Goal: Task Accomplishment & Management: Use online tool/utility

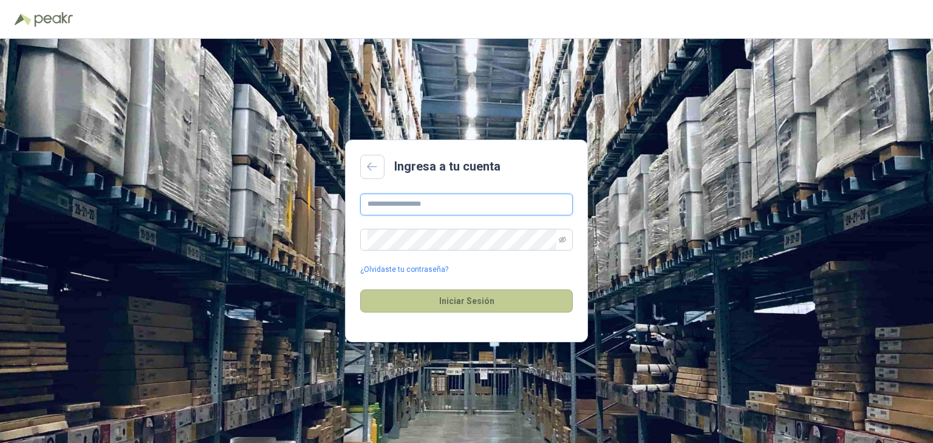
type input "**********"
click at [458, 302] on button "Iniciar Sesión" at bounding box center [466, 301] width 213 height 23
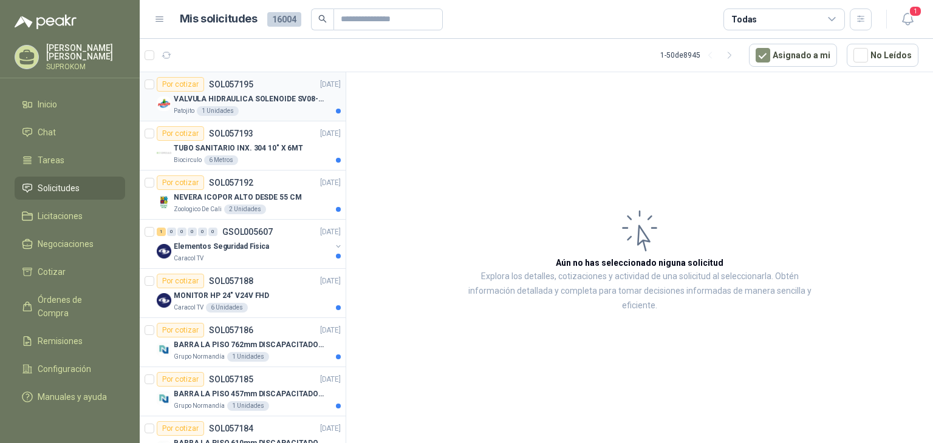
click at [278, 98] on p "VALVULA HIDRAULICA SOLENOIDE SV08-20" at bounding box center [249, 100] width 151 height 12
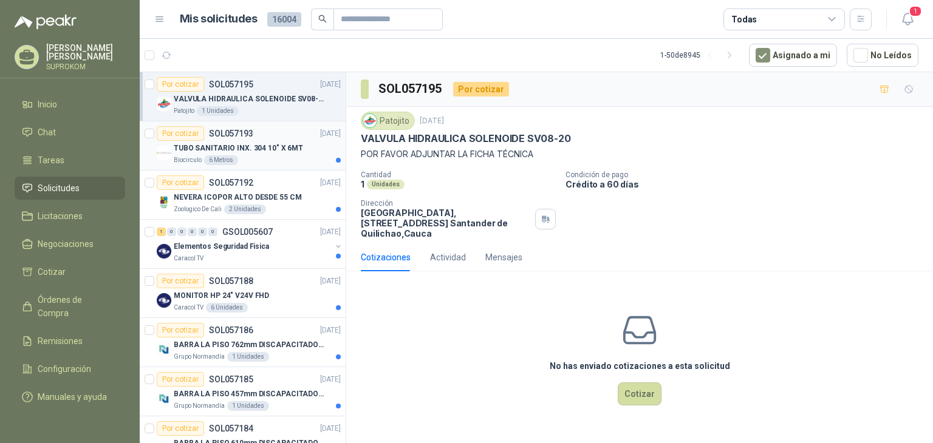
click at [276, 164] on div "Biocirculo 6 Metros" at bounding box center [257, 160] width 167 height 10
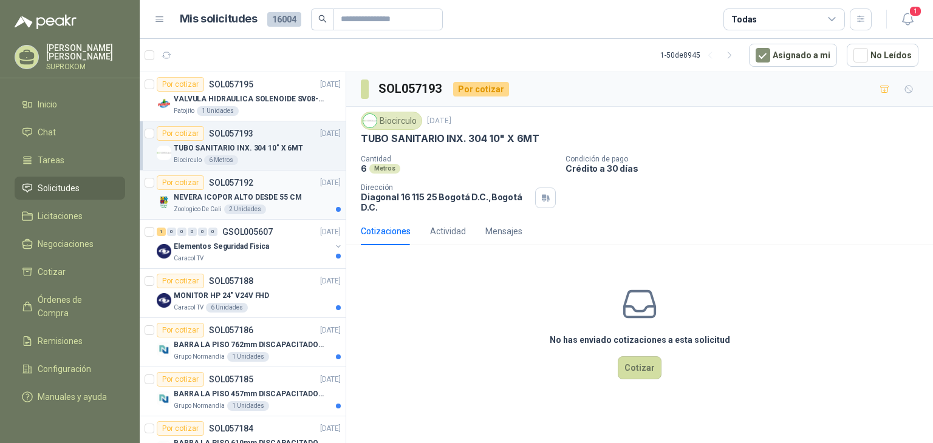
click at [292, 208] on div "Zoologico De Cali 2 Unidades" at bounding box center [257, 210] width 167 height 10
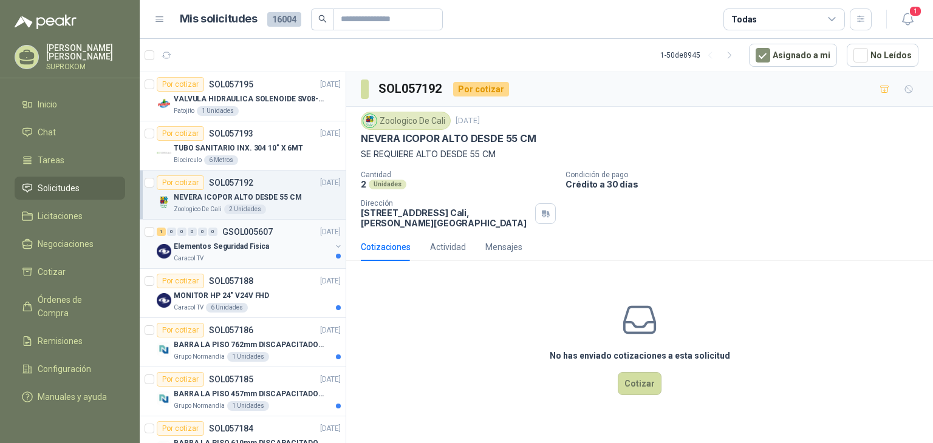
click at [277, 247] on div "Elementos Seguridad Fisica" at bounding box center [252, 246] width 157 height 15
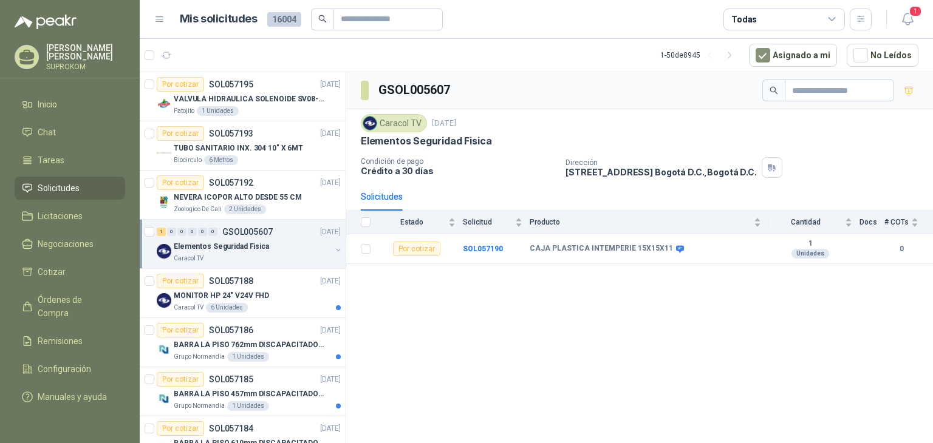
scroll to position [121, 0]
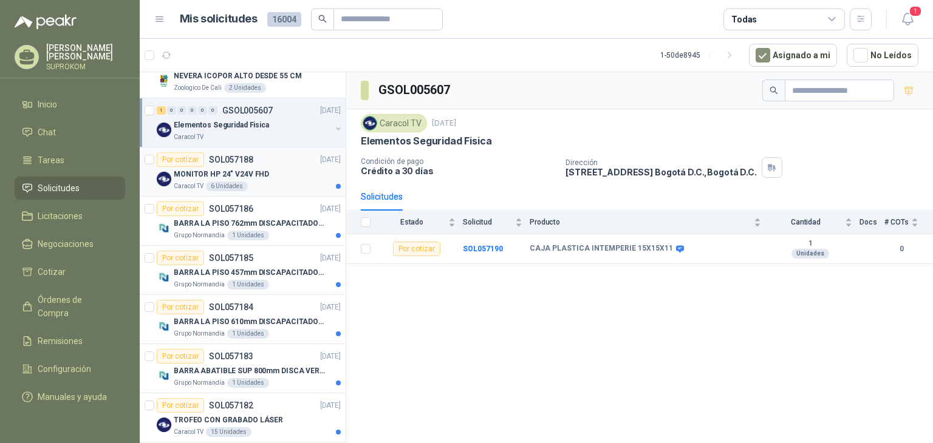
click at [277, 174] on div "MONITOR HP 24" V24V FHD" at bounding box center [257, 174] width 167 height 15
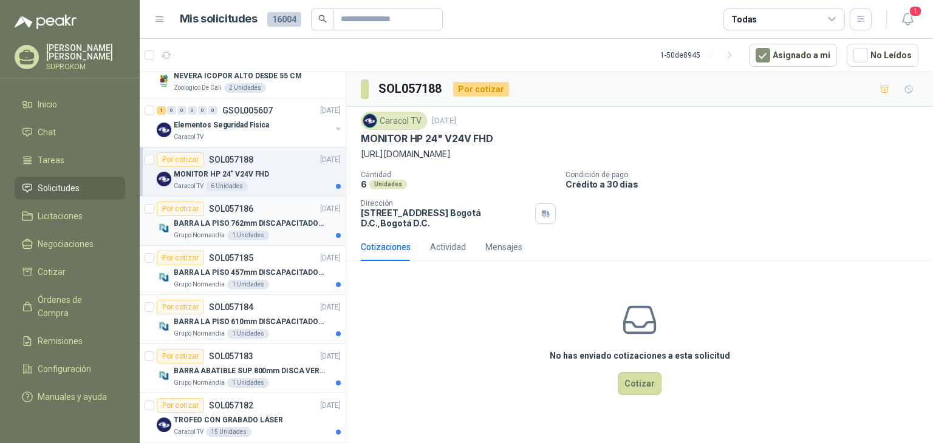
click at [274, 229] on div "BARRA LA PISO 762mm DISCAPACITADOS SOCO" at bounding box center [257, 223] width 167 height 15
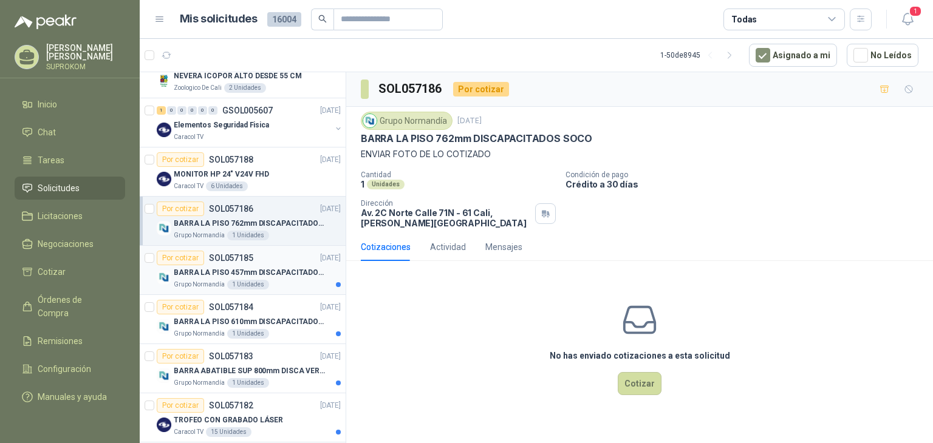
click at [274, 267] on p "BARRA LA PISO 457mm DISCAPACITADOS SOCO" at bounding box center [249, 273] width 151 height 12
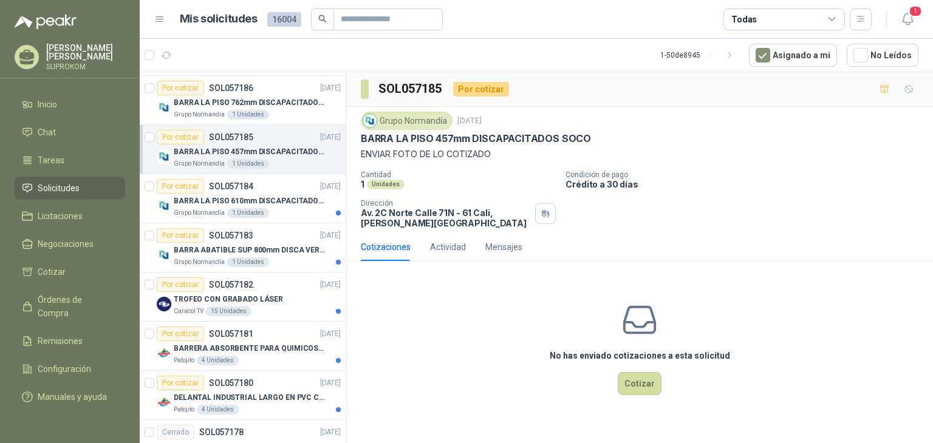
scroll to position [243, 0]
click at [288, 215] on div "Grupo Normandía 1 Unidades" at bounding box center [257, 213] width 167 height 10
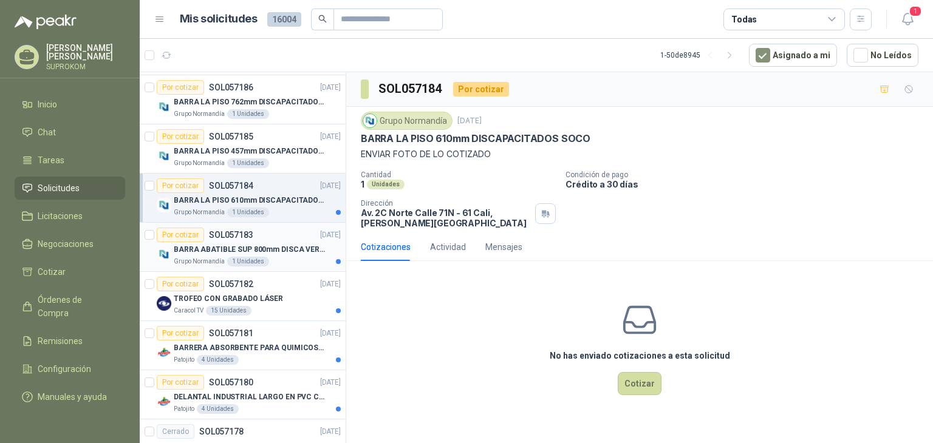
click at [273, 251] on p "BARRA ABATIBLE SUP 800mm DISCA VERT SOCO" at bounding box center [249, 250] width 151 height 12
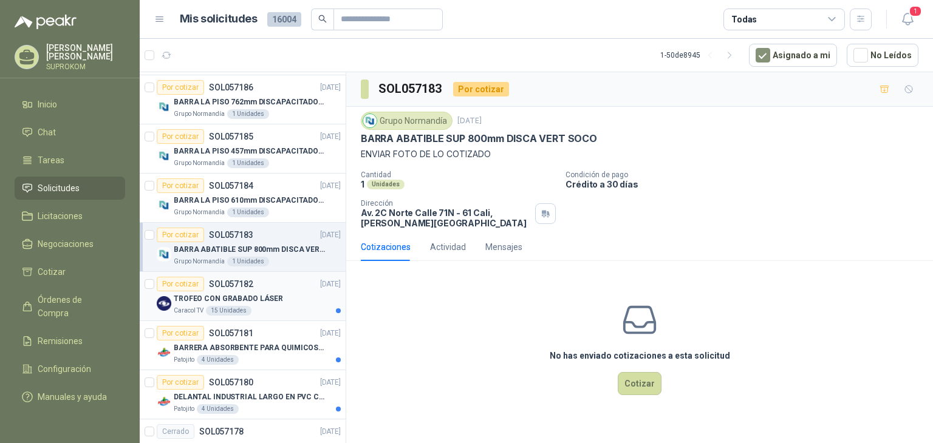
click at [270, 293] on p "TROFEO CON GRABADO LÁSER" at bounding box center [228, 299] width 109 height 12
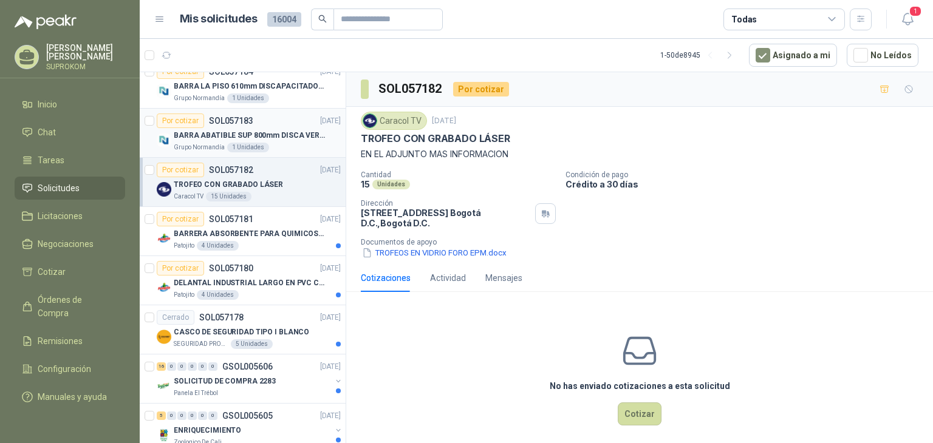
scroll to position [364, 0]
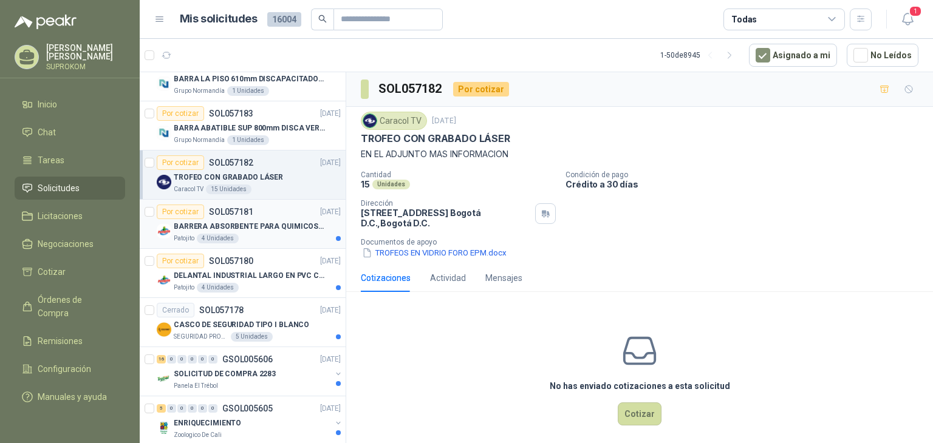
click at [270, 239] on div "Patojito 4 Unidades" at bounding box center [257, 239] width 167 height 10
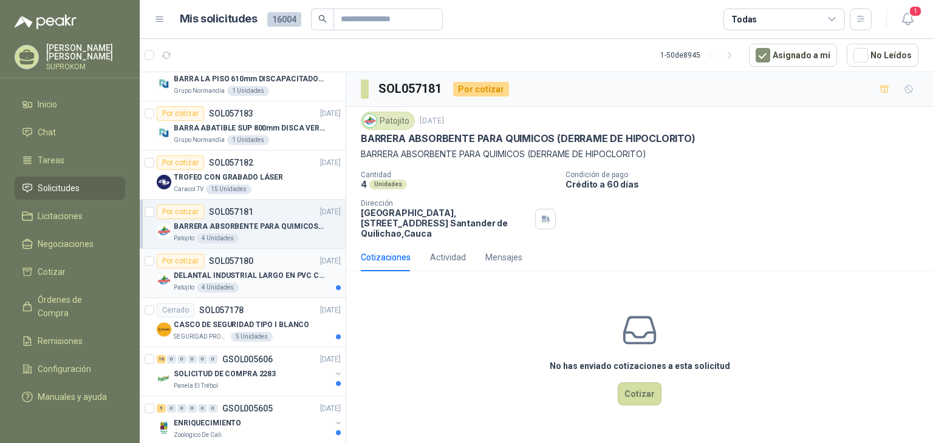
click at [265, 273] on p "DELANTAL INDUSTRIAL LARGO EN PVC COLOR AMARILLO" at bounding box center [249, 276] width 151 height 12
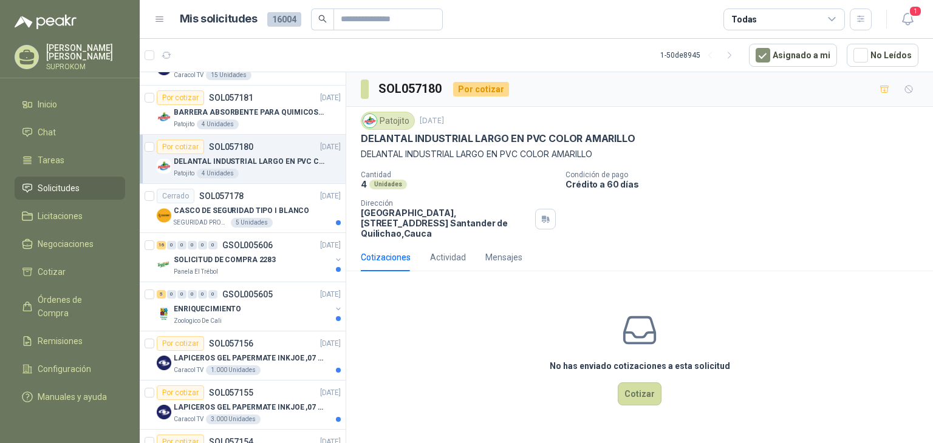
scroll to position [486, 0]
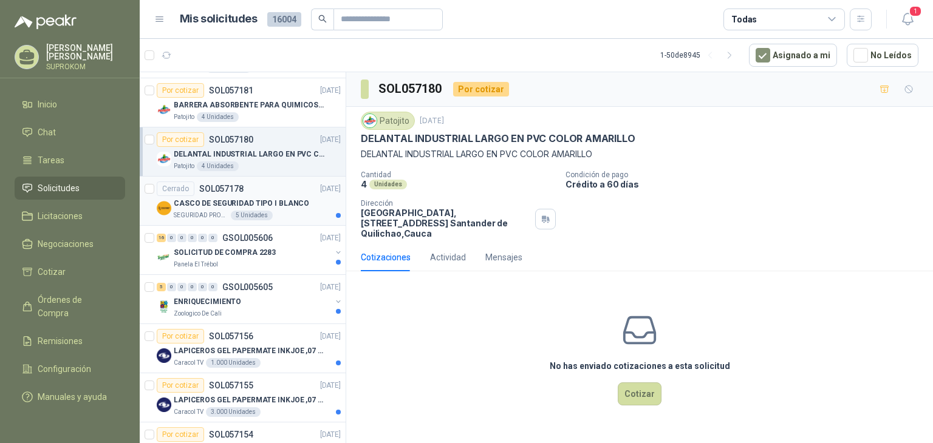
click at [279, 203] on p "CASCO DE SEGURIDAD TIPO I BLANCO" at bounding box center [241, 204] width 135 height 12
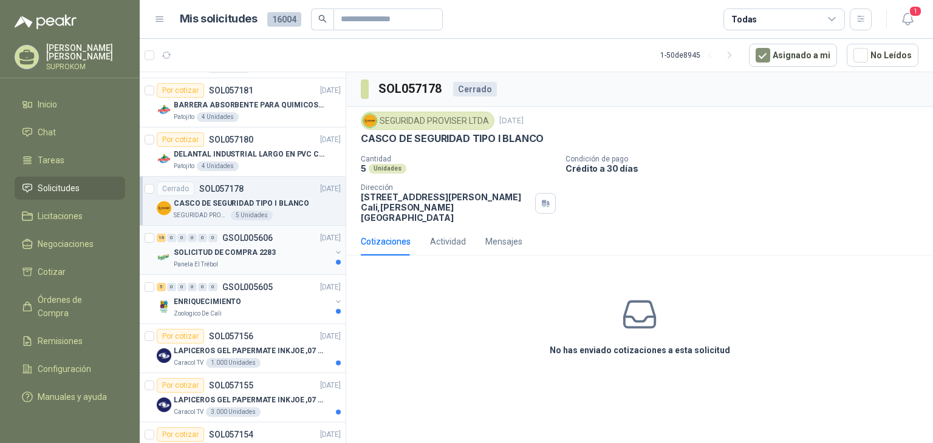
click at [281, 247] on div "SOLICITUD DE COMPRA 2283" at bounding box center [252, 252] width 157 height 15
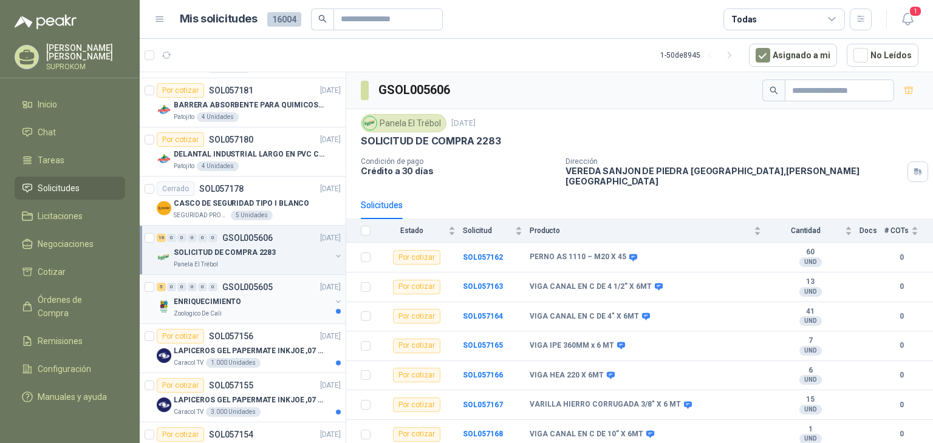
click at [272, 291] on div "5 0 0 0 0 0 GSOL005605 [DATE]" at bounding box center [250, 287] width 186 height 15
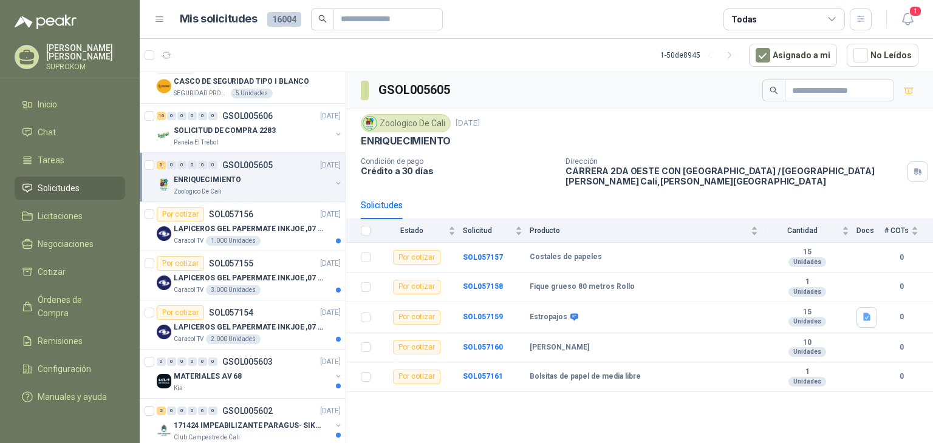
scroll to position [668, 0]
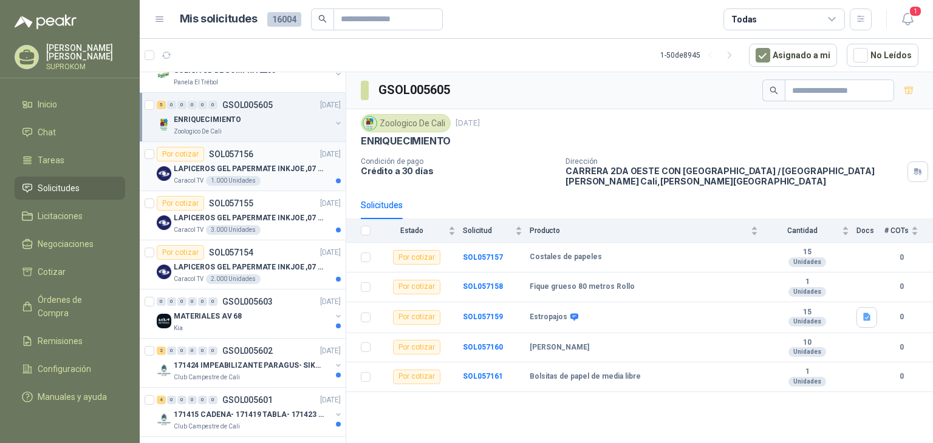
click at [284, 177] on div "Caracol TV 1.000 Unidades" at bounding box center [257, 181] width 167 height 10
click at [269, 207] on div "Por cotizar SOL057155 [DATE]" at bounding box center [249, 203] width 184 height 15
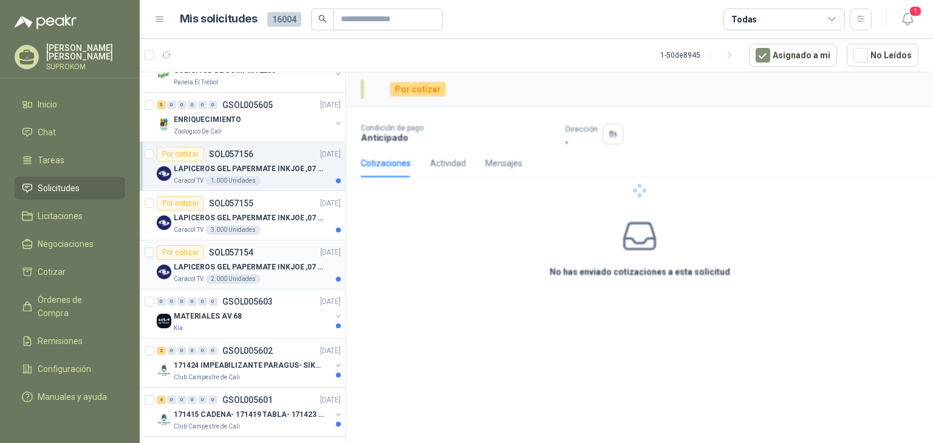
click at [267, 252] on div "Por cotizar SOL057154 [DATE]" at bounding box center [249, 252] width 184 height 15
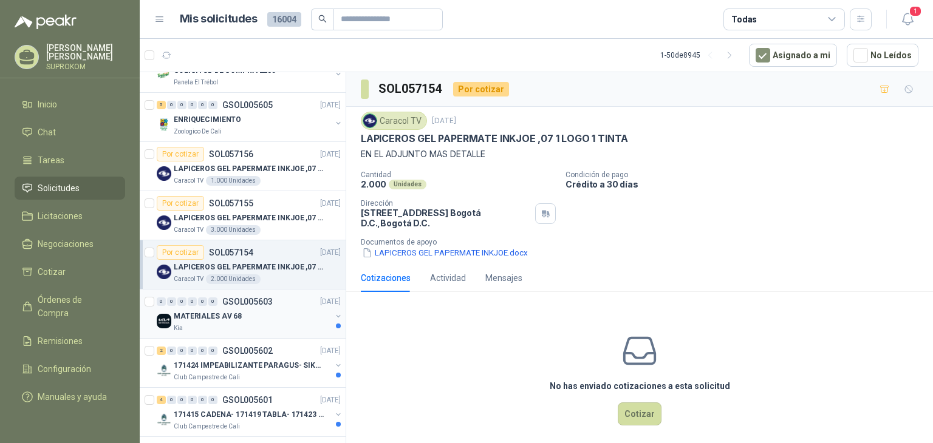
click at [270, 311] on div "MATERIALES AV 68" at bounding box center [252, 316] width 157 height 15
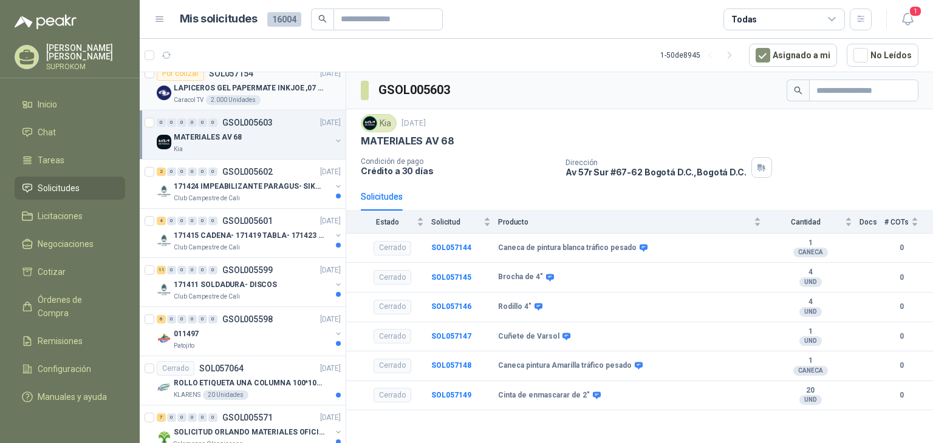
scroll to position [850, 0]
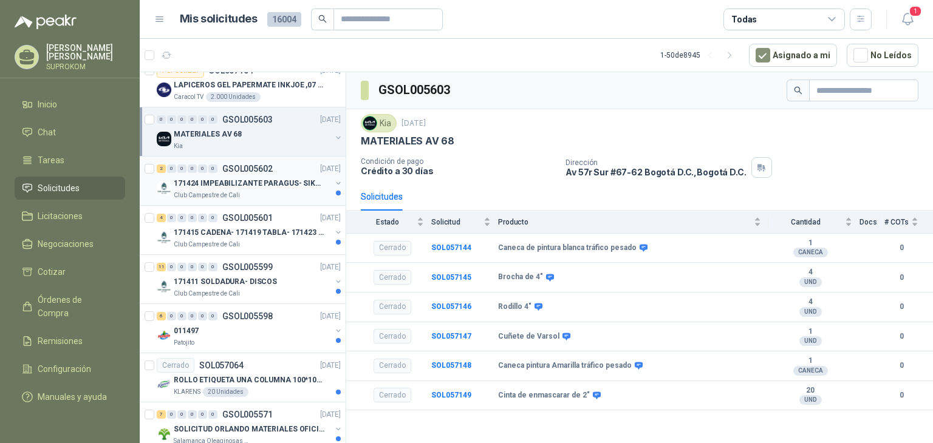
click at [304, 182] on p "171424 IMPEABILIZANTE PARAGUS- SIKALASTIC" at bounding box center [249, 184] width 151 height 12
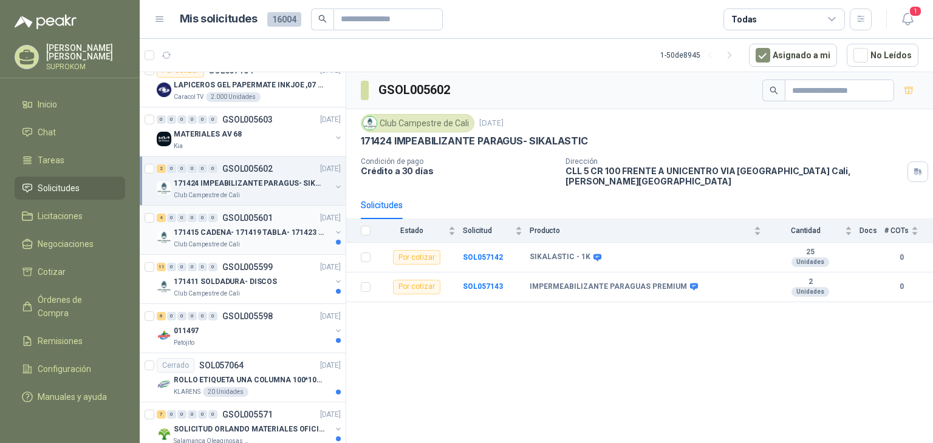
click at [251, 240] on div "Club Campestre de Cali" at bounding box center [252, 245] width 157 height 10
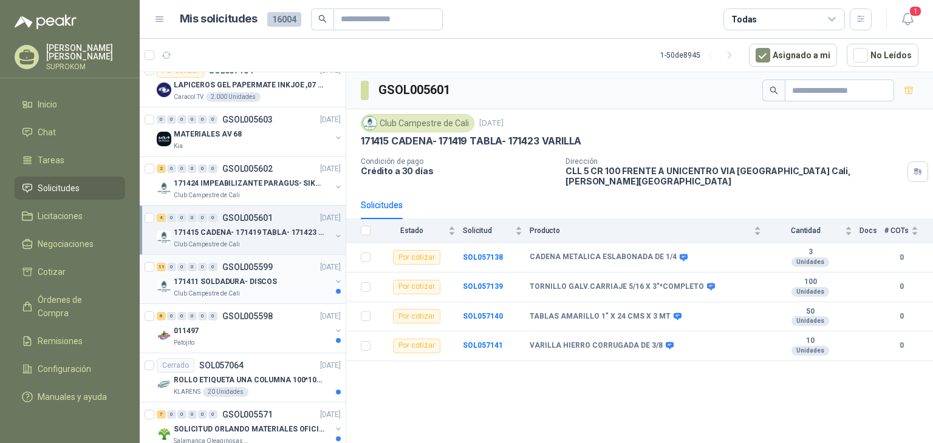
click at [247, 276] on p "171411 SOLDADURA- DISCOS" at bounding box center [225, 282] width 103 height 12
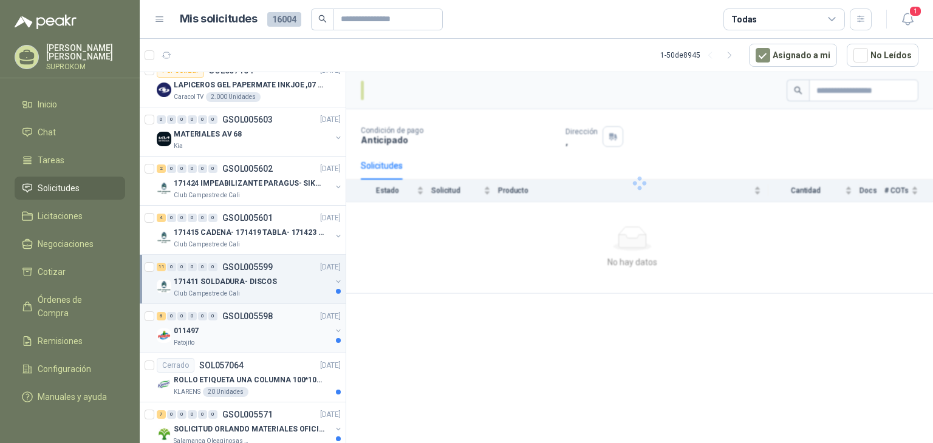
click at [245, 318] on div "6 0 0 0 0 0 GSOL005598 [DATE]" at bounding box center [250, 316] width 186 height 15
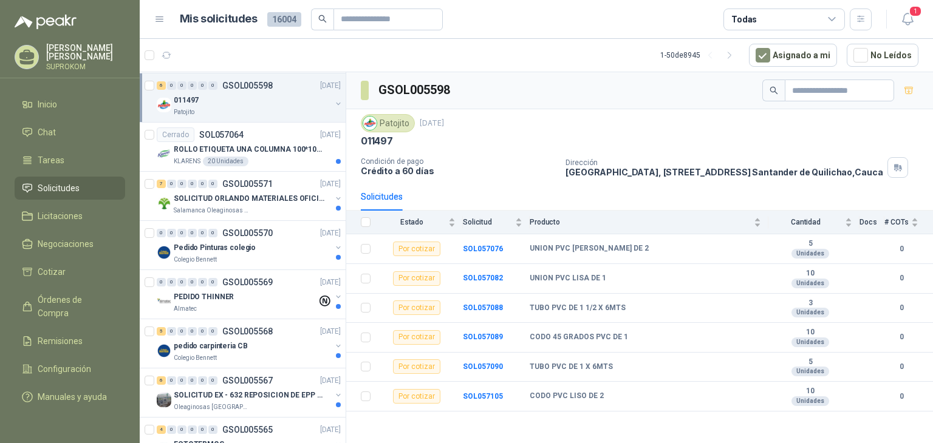
scroll to position [1093, 0]
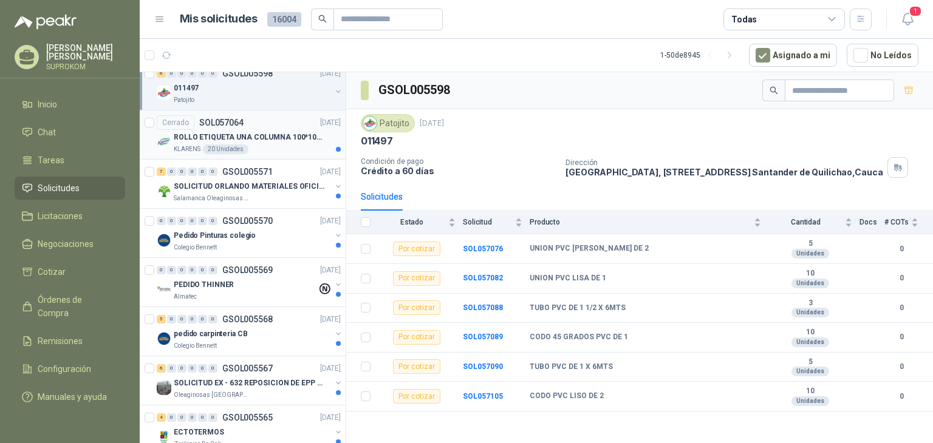
click at [270, 135] on p "ROLLO ETIQUETA UNA COLUMNA 100*100*500un" at bounding box center [249, 138] width 151 height 12
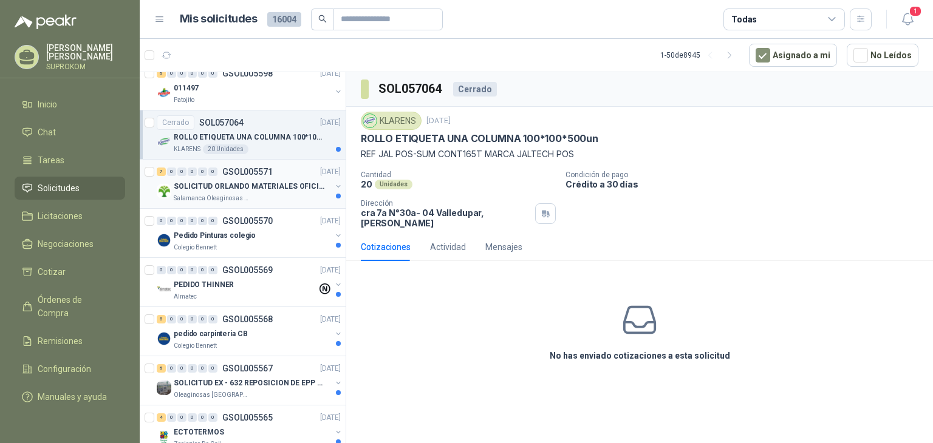
click at [253, 189] on div "SOLICITUD ORLANDO MATERIALES OFICINA - CALI" at bounding box center [252, 186] width 157 height 15
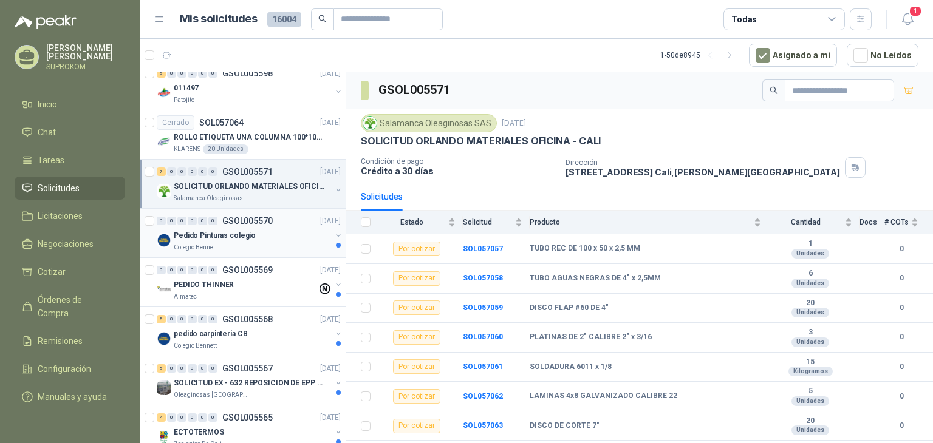
click at [265, 234] on div "Pedido Pinturas colegio" at bounding box center [252, 235] width 157 height 15
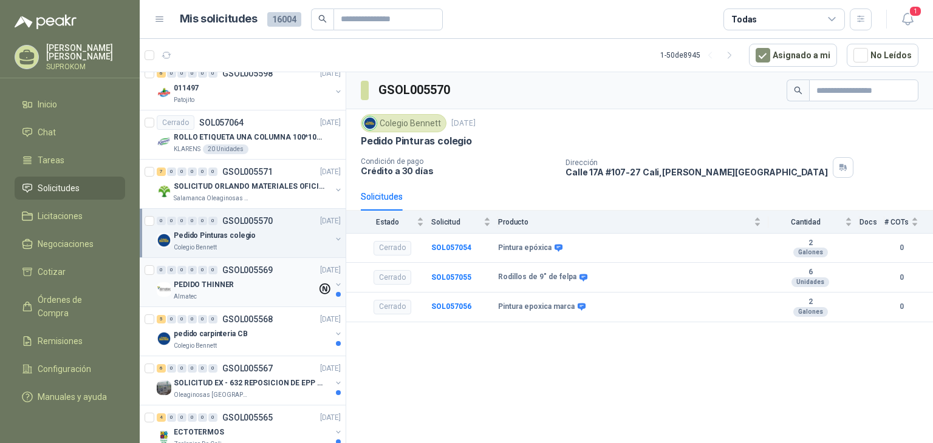
click at [259, 270] on p "GSOL005569" at bounding box center [247, 270] width 50 height 9
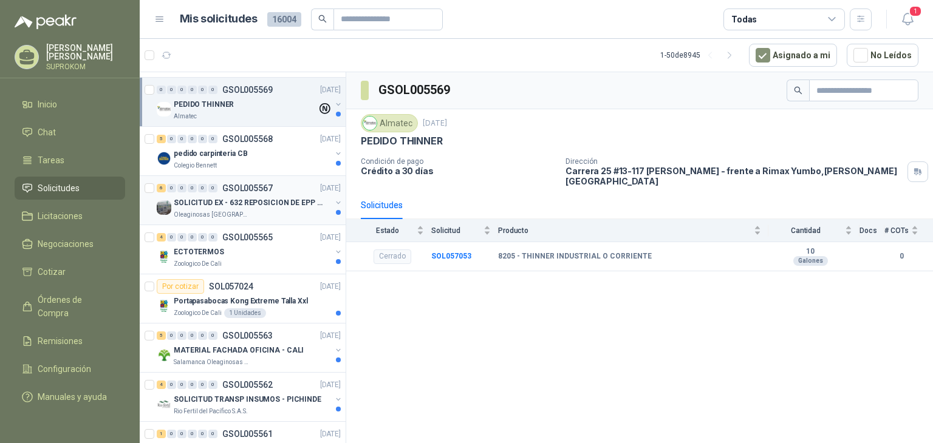
scroll to position [1275, 0]
click at [271, 145] on div "pedido carpinteria CB" at bounding box center [252, 152] width 157 height 15
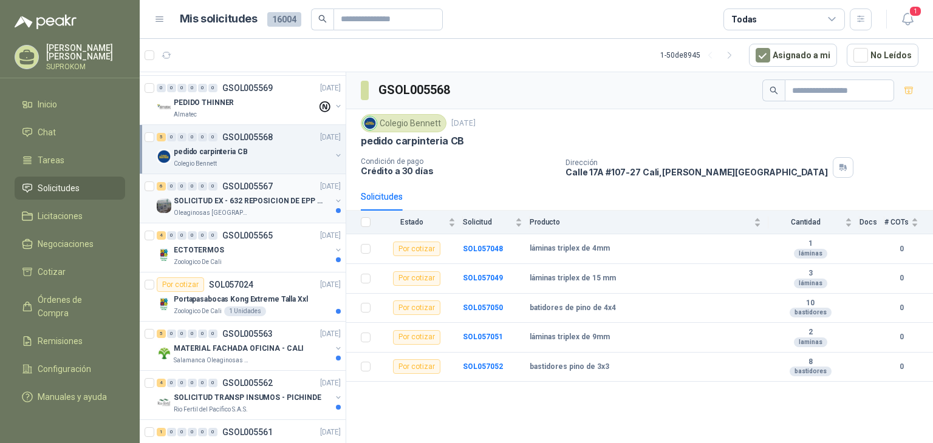
click at [264, 214] on div "Oleaginosas [GEOGRAPHIC_DATA][PERSON_NAME]" at bounding box center [252, 213] width 157 height 10
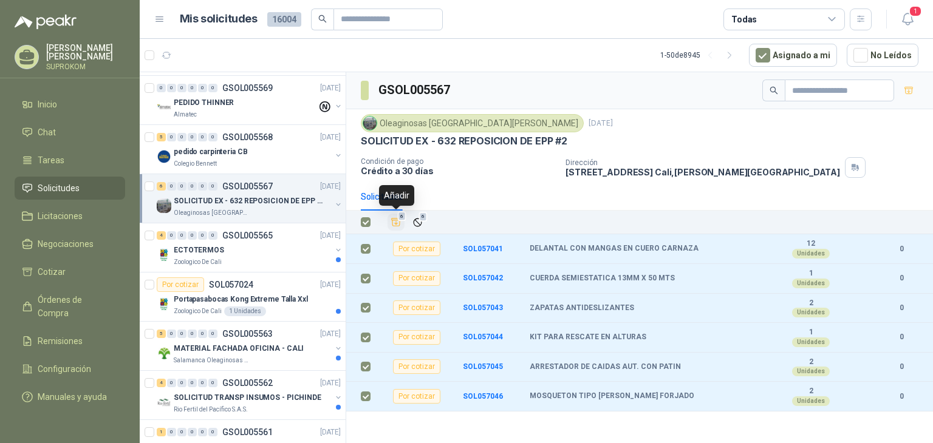
click at [397, 224] on icon "Añadir" at bounding box center [395, 222] width 11 height 11
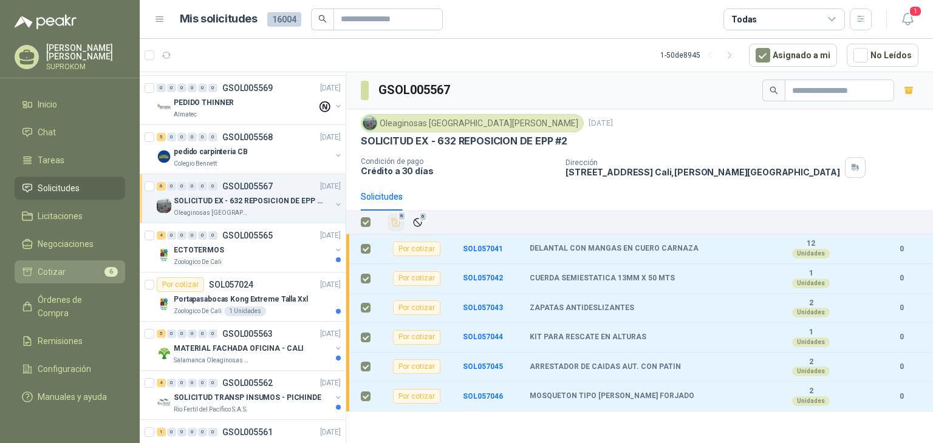
click at [53, 268] on span "Cotizar" at bounding box center [52, 271] width 28 height 13
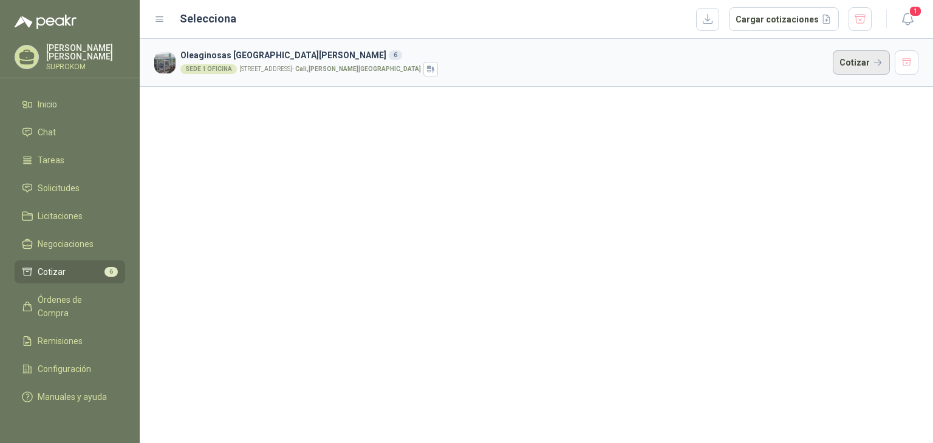
click at [854, 65] on button "Cotizar" at bounding box center [860, 62] width 57 height 24
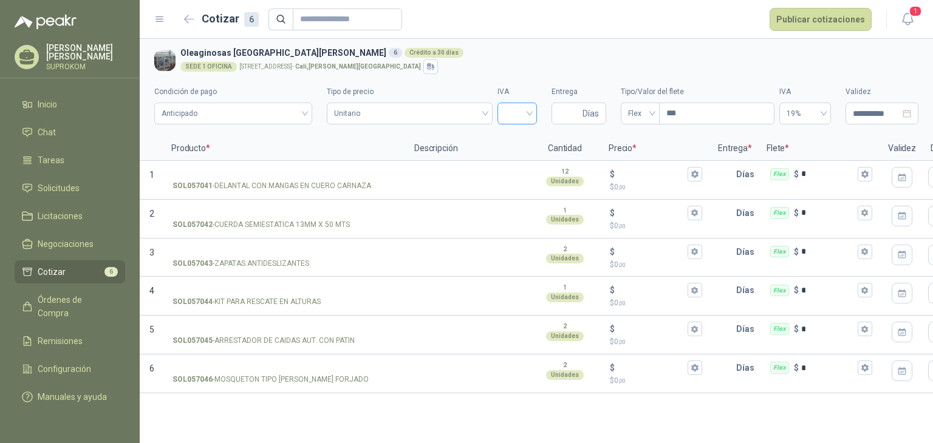
click at [514, 115] on input "search" at bounding box center [517, 112] width 25 height 18
click at [515, 139] on div "19%" at bounding box center [517, 138] width 20 height 13
click at [566, 112] on input "Entrega" at bounding box center [569, 113] width 21 height 21
type input "*"
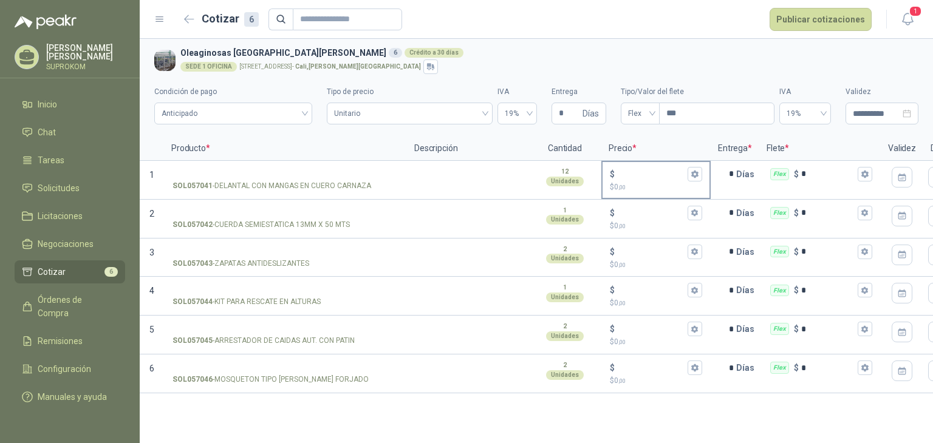
click at [651, 182] on p "$ 0 ,00" at bounding box center [656, 188] width 92 height 12
click at [651, 179] on input "$ $ 0 ,00" at bounding box center [651, 173] width 68 height 9
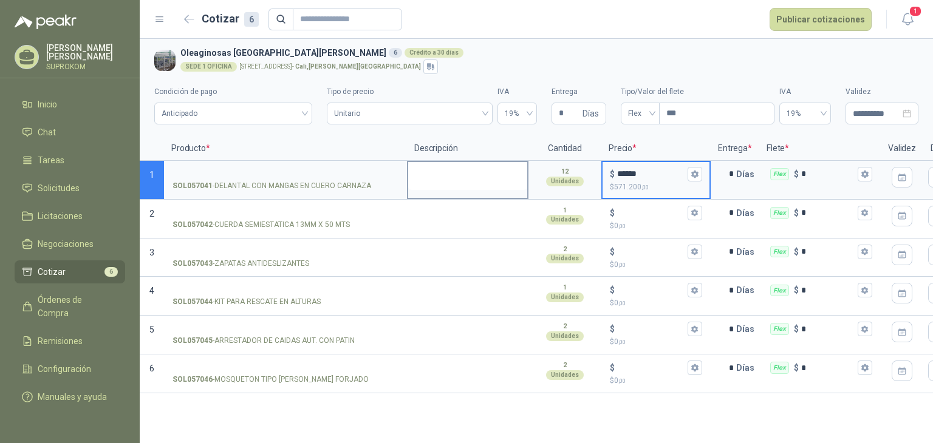
type input "******"
click at [455, 189] on textarea at bounding box center [467, 176] width 119 height 28
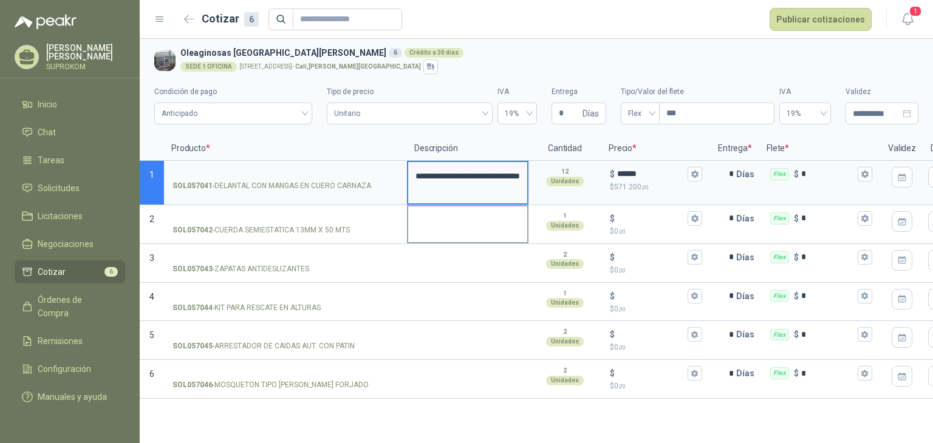
click at [461, 223] on textarea at bounding box center [467, 220] width 119 height 28
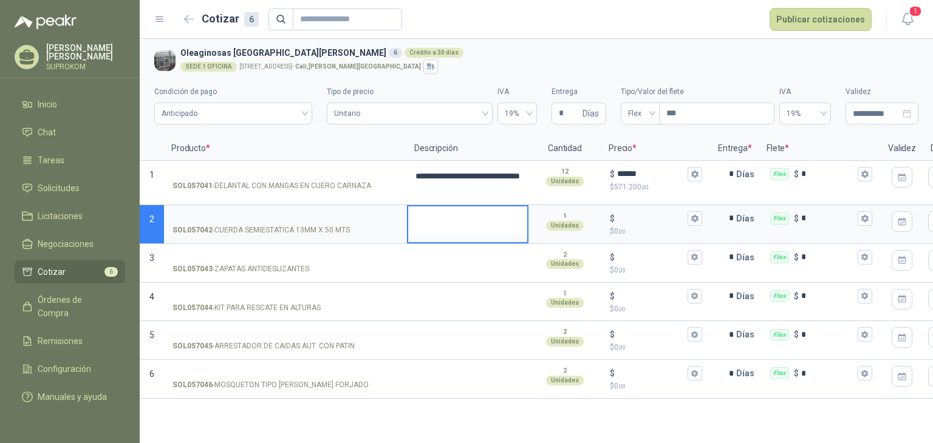
click at [461, 223] on textarea at bounding box center [467, 220] width 119 height 28
click at [431, 221] on textarea at bounding box center [467, 220] width 119 height 28
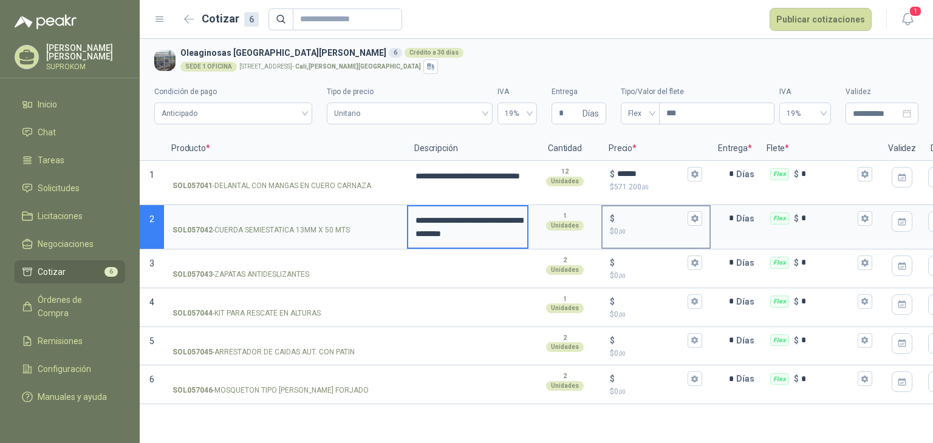
click at [625, 226] on p "$ 0 ,00" at bounding box center [656, 232] width 92 height 12
click at [625, 223] on input "$ $ 0 ,00" at bounding box center [651, 218] width 68 height 9
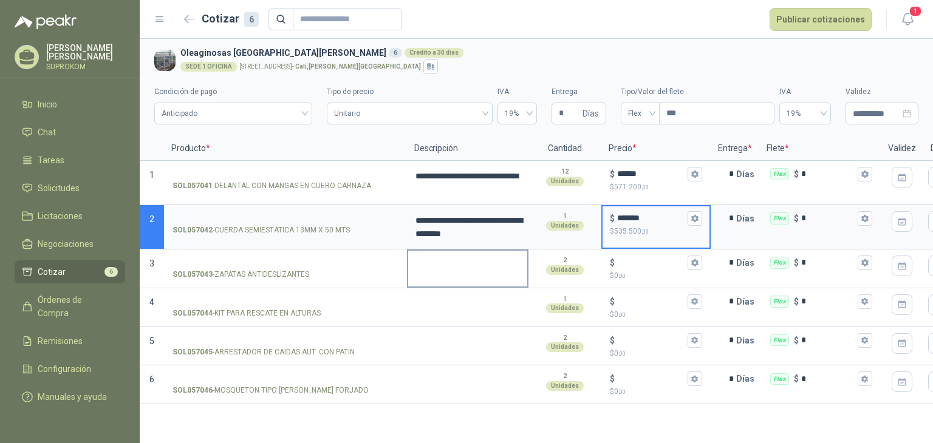
type input "*******"
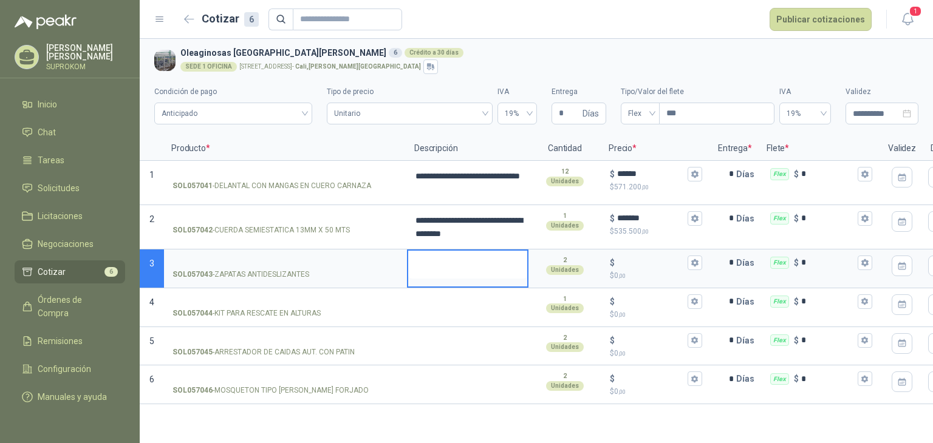
click at [424, 271] on textarea at bounding box center [467, 265] width 119 height 28
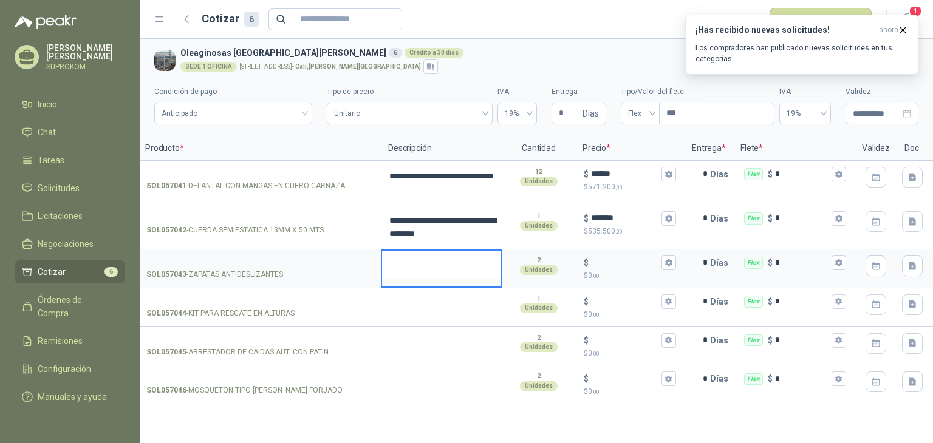
scroll to position [0, 54]
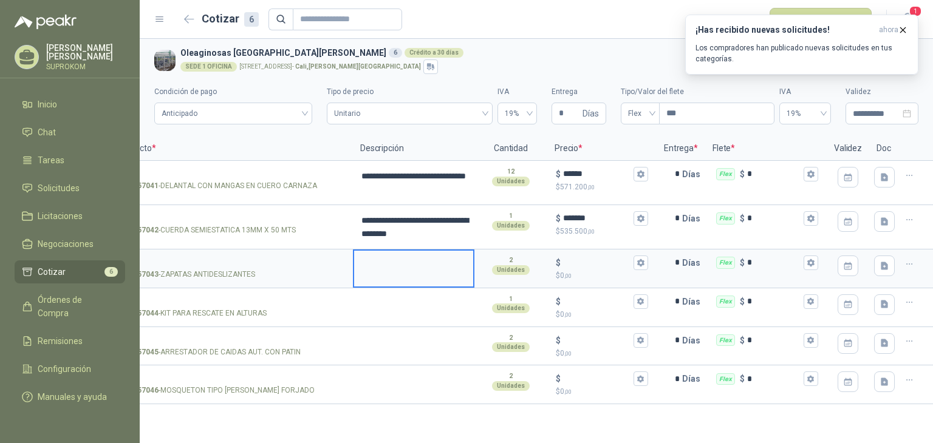
click at [906, 265] on icon "button" at bounding box center [909, 264] width 10 height 10
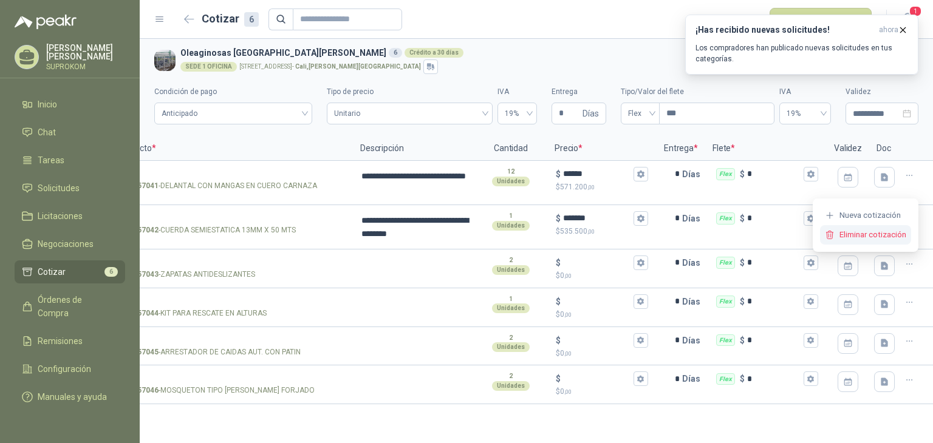
click at [894, 237] on button "Eliminar cotización" at bounding box center [866, 234] width 92 height 19
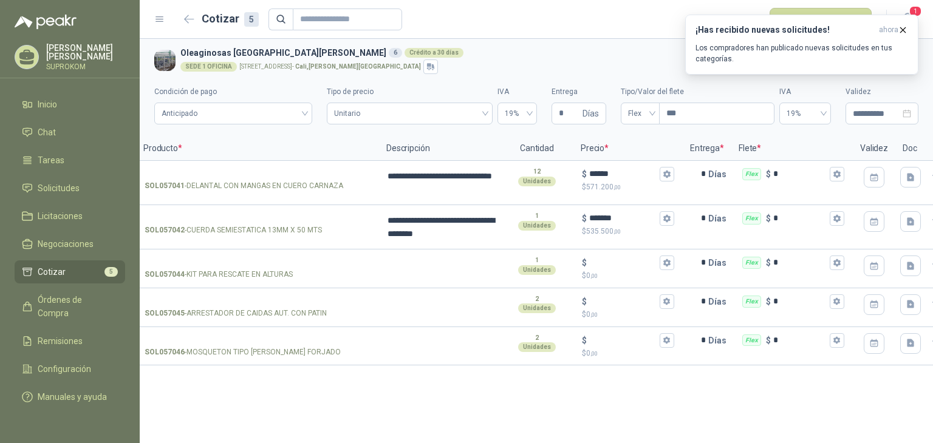
scroll to position [0, 0]
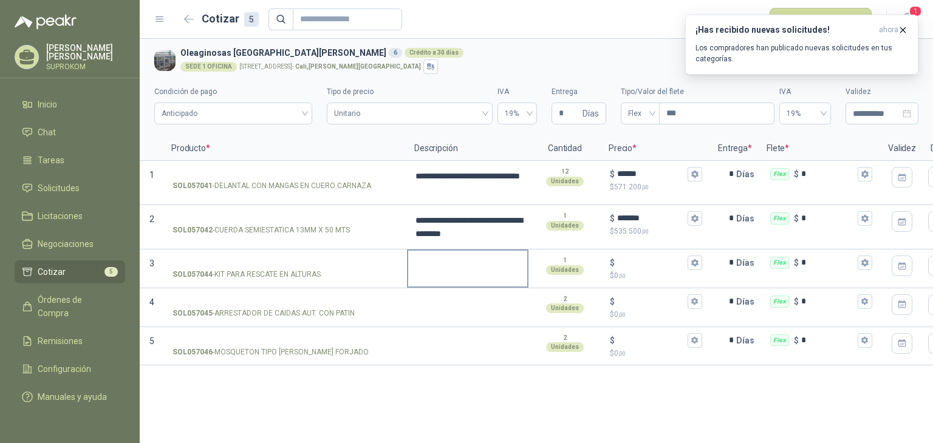
click at [449, 270] on textarea at bounding box center [467, 265] width 119 height 28
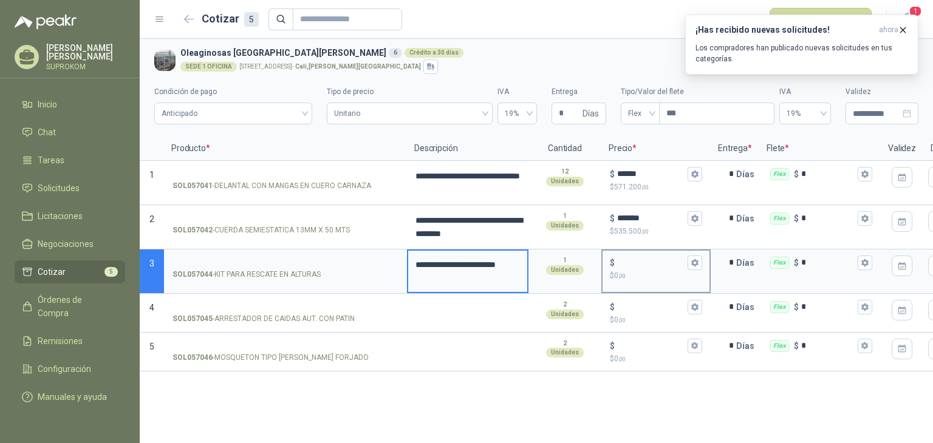
click at [625, 265] on input "$ $ 0 ,00" at bounding box center [651, 262] width 68 height 9
type input "*********"
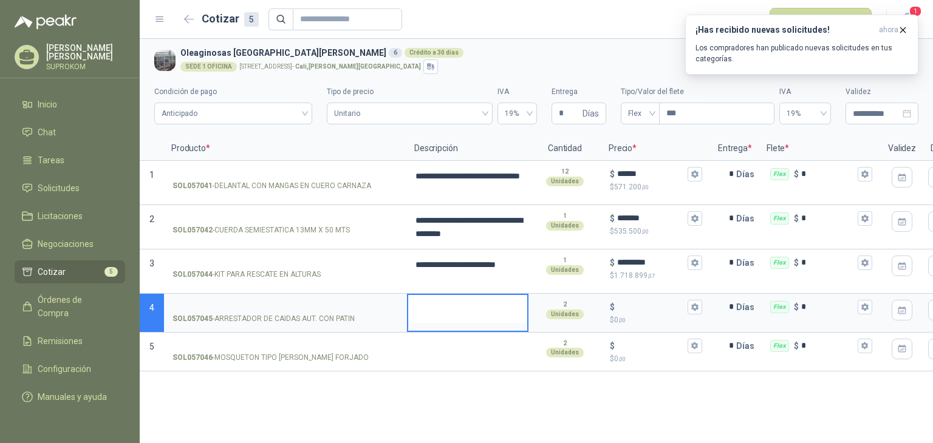
click at [444, 304] on textarea at bounding box center [467, 309] width 119 height 28
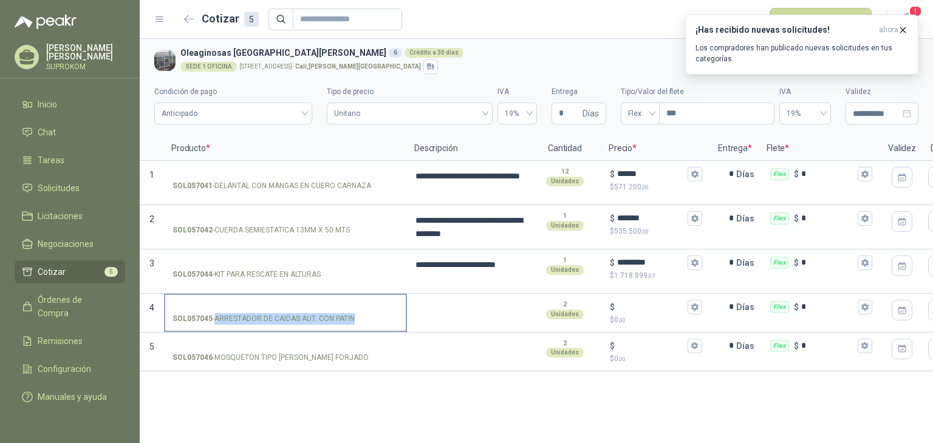
drag, startPoint x: 216, startPoint y: 318, endPoint x: 352, endPoint y: 321, distance: 136.0
click at [352, 321] on p "SOL057045 - ARRESTADOR DE CAIDAS AUT. CON PATIN" at bounding box center [263, 319] width 182 height 12
copy p "ARRESTADOR DE CAIDAS AUT. CON PATIN"
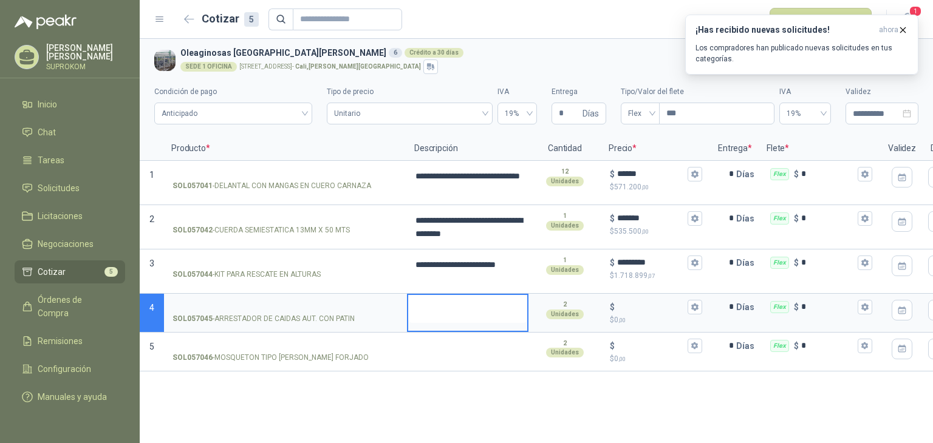
click at [449, 308] on textarea at bounding box center [467, 309] width 119 height 28
click at [425, 304] on textarea at bounding box center [467, 309] width 119 height 28
click at [450, 319] on textarea at bounding box center [467, 309] width 119 height 28
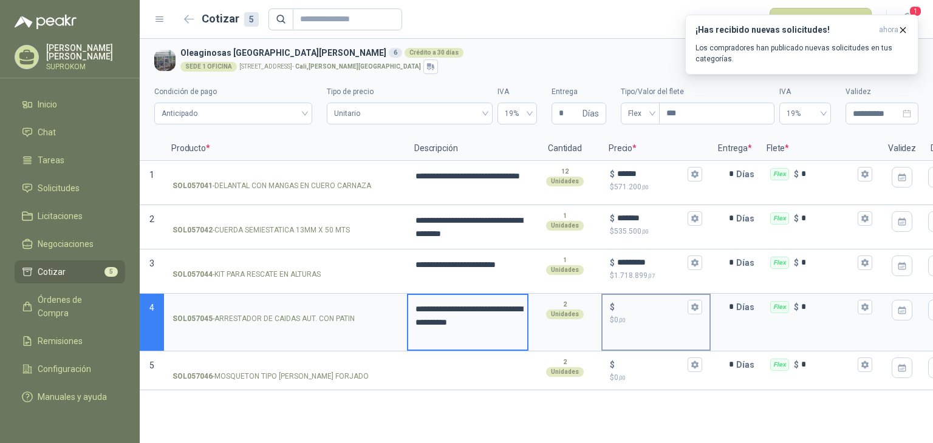
click at [631, 319] on p "$ 0 ,00" at bounding box center [656, 321] width 92 height 12
click at [631, 311] on input "$ $ 0 ,00" at bounding box center [651, 306] width 68 height 9
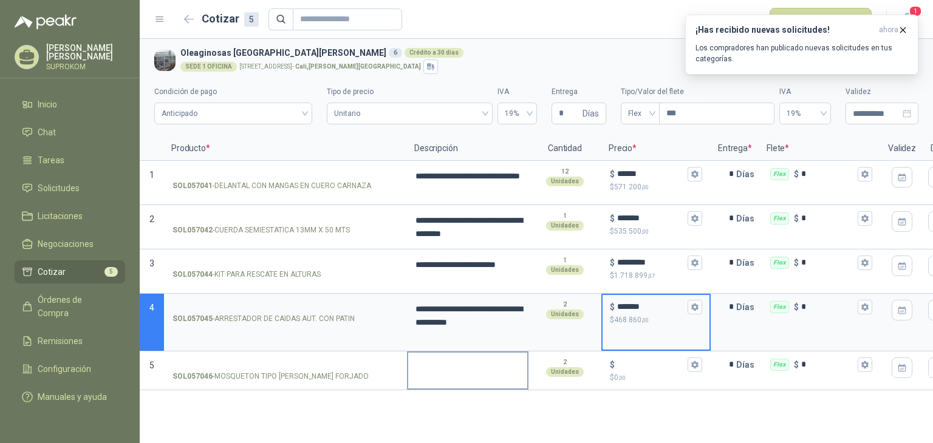
type input "*******"
click at [483, 364] on textarea at bounding box center [467, 367] width 119 height 28
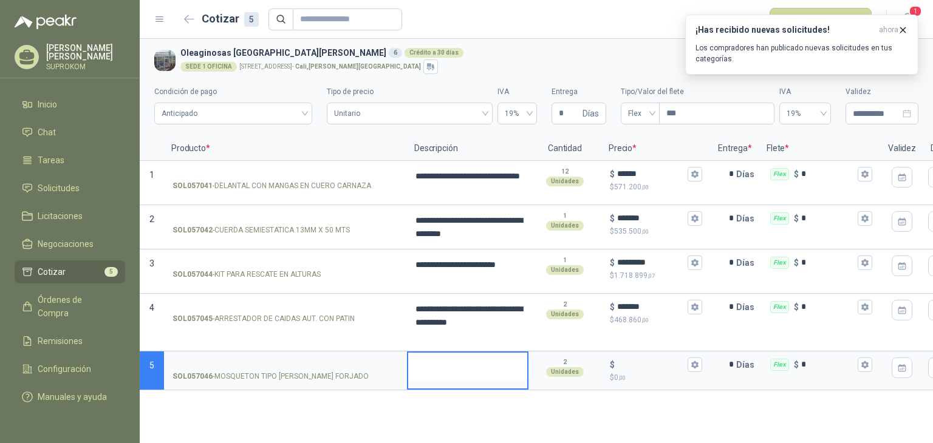
click at [441, 369] on textarea at bounding box center [467, 367] width 119 height 28
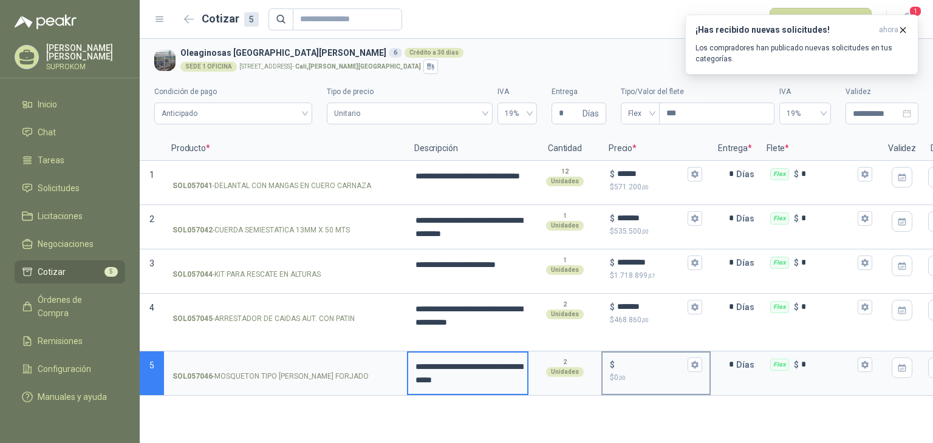
click at [647, 367] on input "$ $ 0 ,00" at bounding box center [651, 364] width 68 height 9
type input "******"
click at [580, 410] on div "**********" at bounding box center [536, 241] width 793 height 404
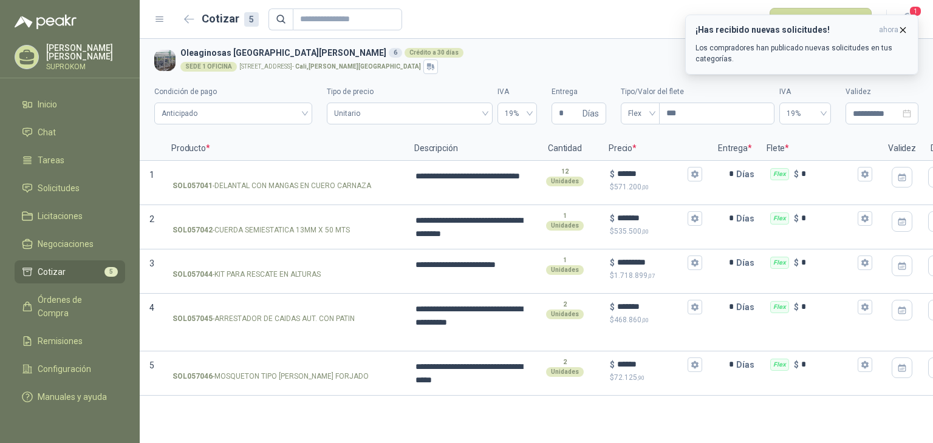
click at [903, 26] on icon "button" at bounding box center [902, 30] width 10 height 10
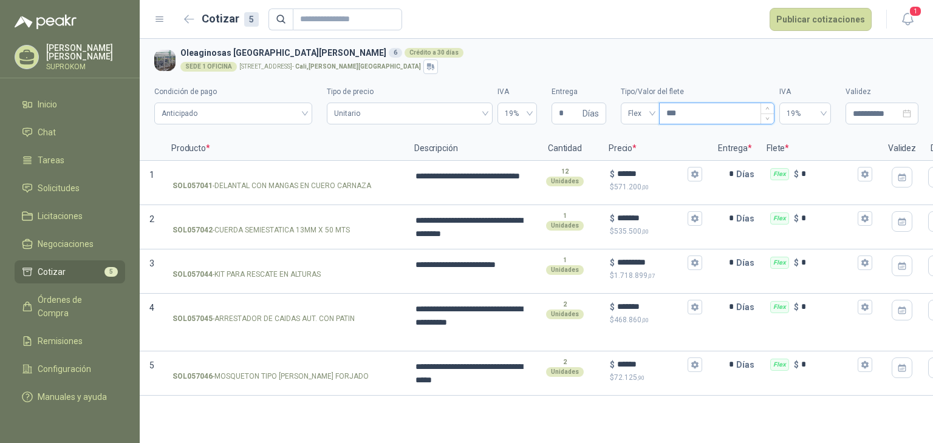
click at [695, 107] on input "***" at bounding box center [716, 113] width 114 height 21
click at [573, 112] on input "*" at bounding box center [569, 113] width 21 height 21
type input "*"
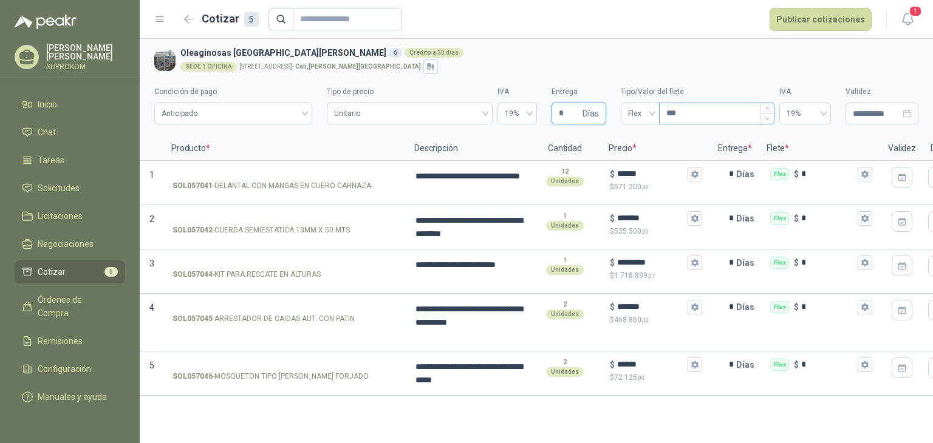
type input "*"
click at [685, 115] on input "***" at bounding box center [716, 113] width 114 height 21
click at [427, 68] on icon "button" at bounding box center [429, 69] width 4 height 2
click at [423, 48] on h3 "Oleaginosas San [PERSON_NAME] 6 Crédito a 30 días" at bounding box center [546, 52] width 733 height 13
click at [802, 26] on button "Publicar cotizaciones" at bounding box center [820, 19] width 102 height 23
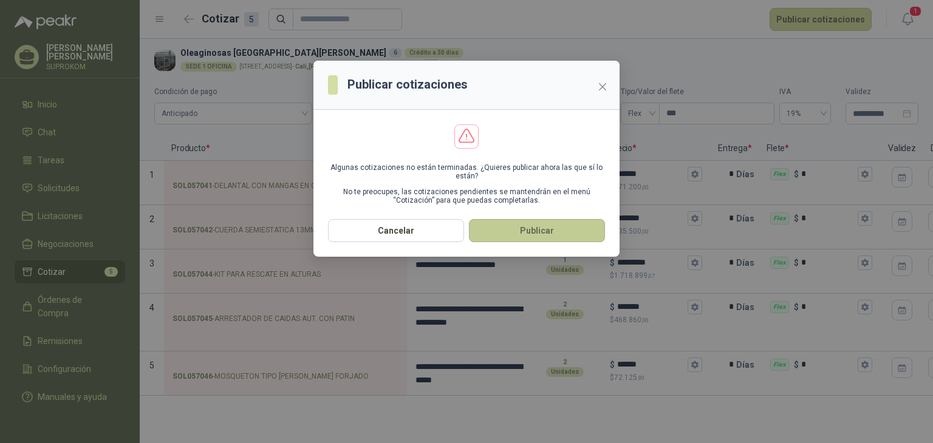
click at [542, 231] on button "Publicar" at bounding box center [537, 230] width 136 height 23
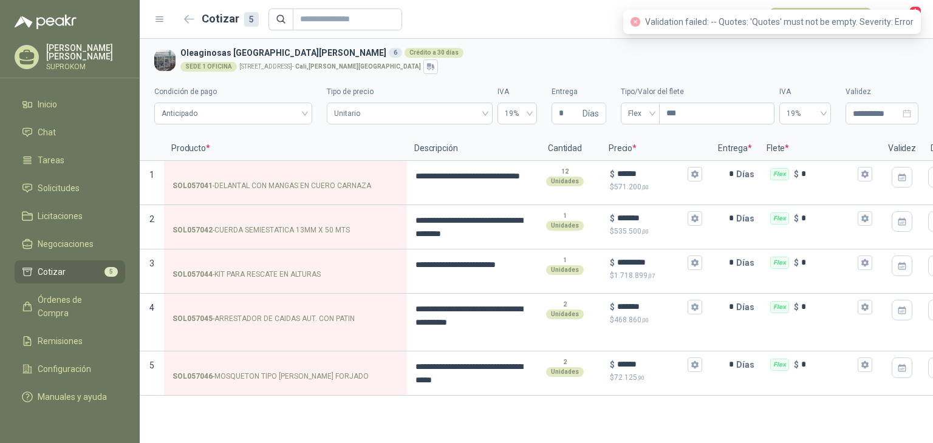
click at [386, 66] on div "SEDE 1 OFICINA [STREET_ADDRESS][PERSON_NAME]" at bounding box center [546, 67] width 733 height 15
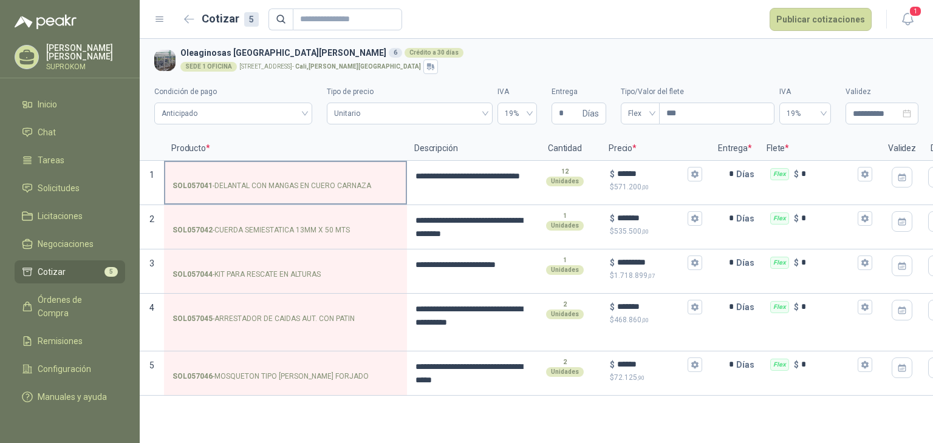
click at [225, 170] on input "SOL057041 - DELANTAL CON MANGAS EN CUERO CARNAZA" at bounding box center [285, 174] width 226 height 9
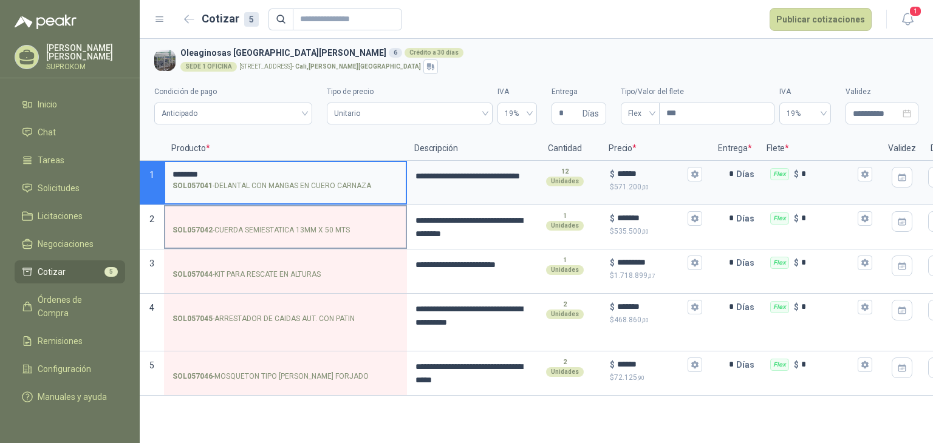
type input "********"
click at [233, 217] on input "SOL057042 - CUERDA SEMIESTATICA 13MM X 50 MTS" at bounding box center [285, 218] width 226 height 9
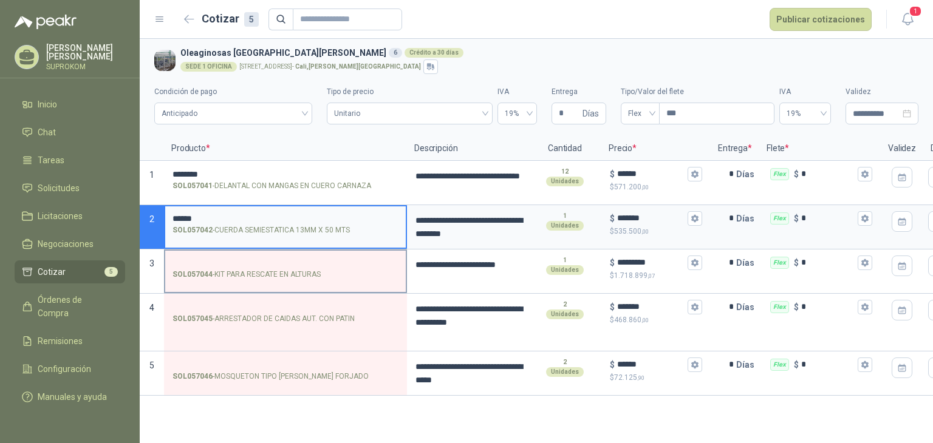
type input "******"
click at [240, 255] on label "SOL057044 - KIT PARA RESCATE EN ALTURAS" at bounding box center [285, 268] width 240 height 35
click at [240, 259] on input "SOL057044 - KIT PARA RESCATE EN ALTURAS" at bounding box center [285, 263] width 226 height 9
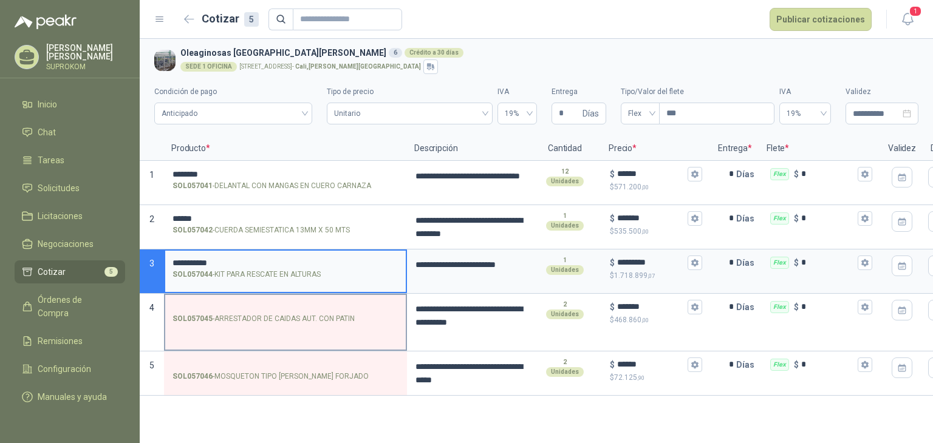
type input "**********"
click at [223, 298] on label "SOL057045 - ARRESTADOR DE CAIDAS AUT. CON PATIN" at bounding box center [285, 312] width 240 height 35
click at [223, 303] on input "SOL057045 - ARRESTADOR DE CAIDAS AUT. CON PATIN" at bounding box center [285, 307] width 226 height 9
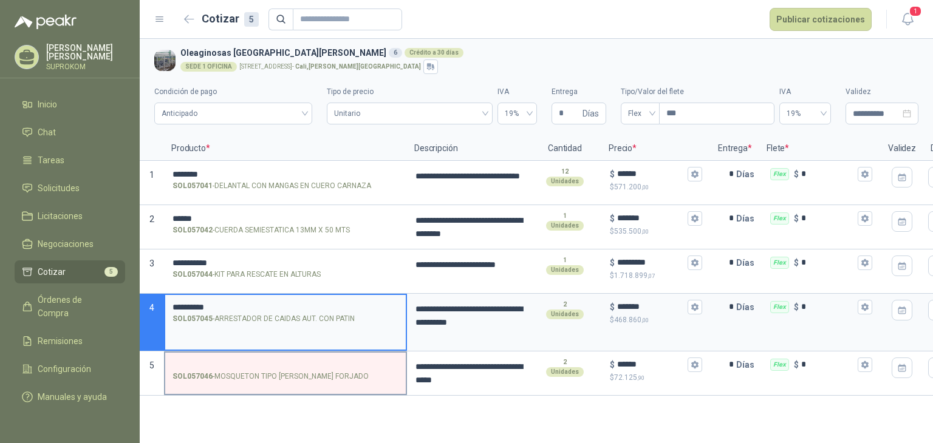
type input "**********"
click at [204, 361] on input "SOL057046 - MOSQUETON TIPO [PERSON_NAME] FORJADO" at bounding box center [285, 365] width 226 height 9
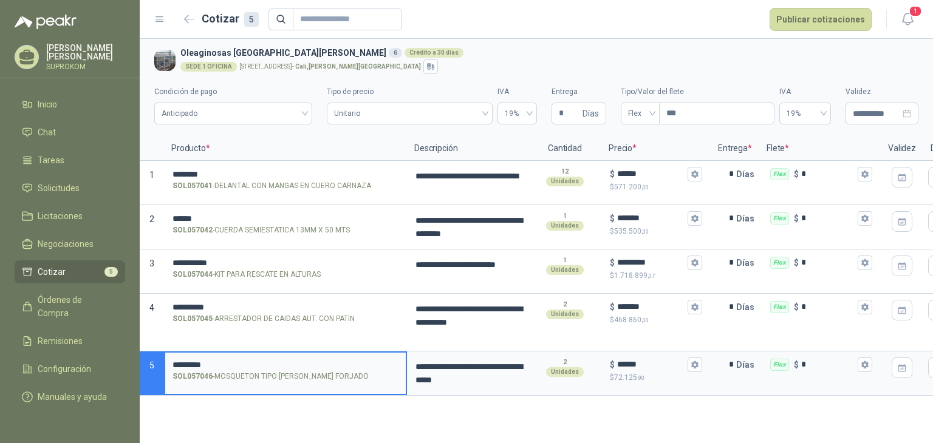
type input "*********"
click at [321, 424] on div "**********" at bounding box center [536, 241] width 793 height 404
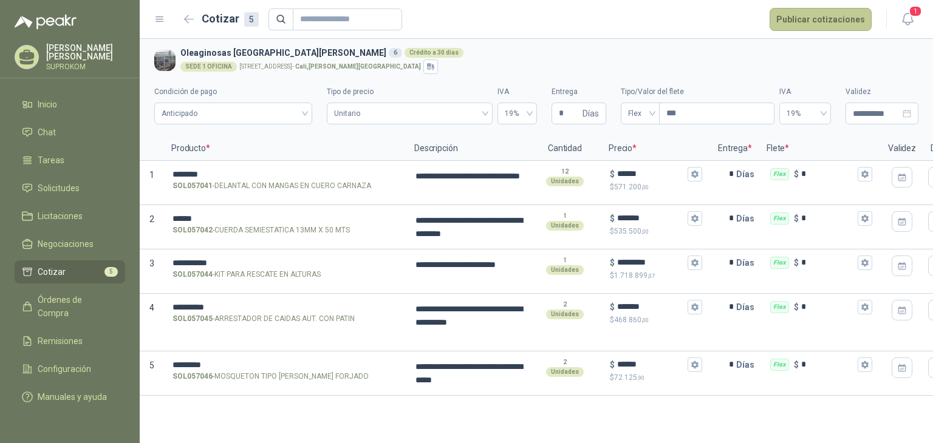
click at [826, 16] on button "Publicar cotizaciones" at bounding box center [820, 19] width 102 height 23
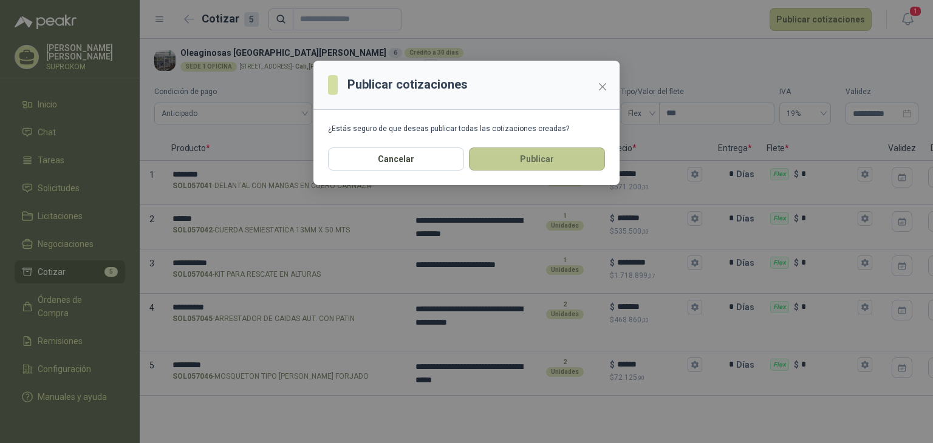
click at [528, 158] on button "Publicar" at bounding box center [537, 159] width 136 height 23
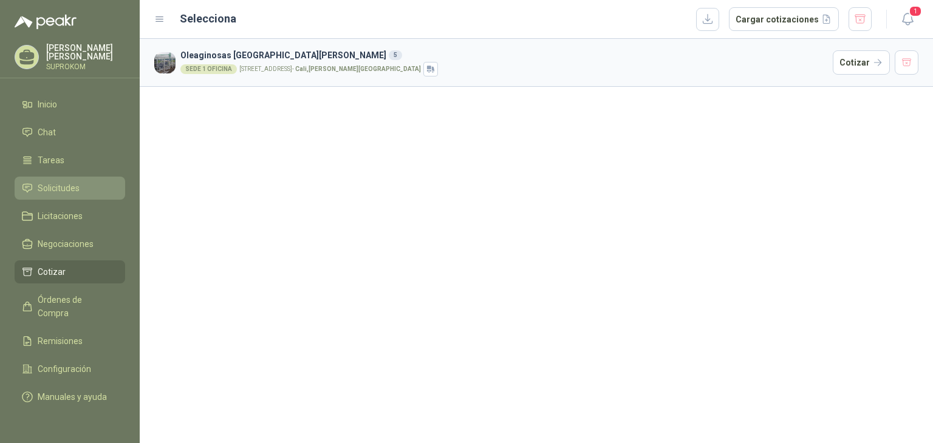
click at [67, 182] on span "Solicitudes" at bounding box center [59, 188] width 42 height 13
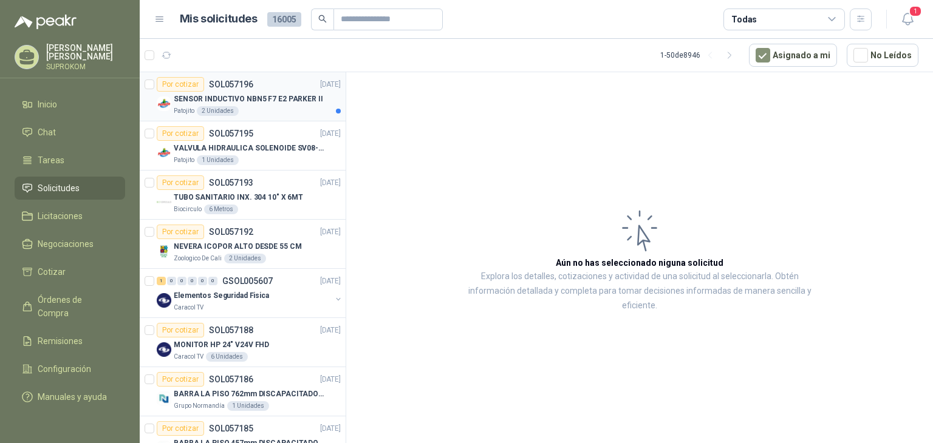
click at [274, 109] on div "Patojito 2 Unidades" at bounding box center [257, 111] width 167 height 10
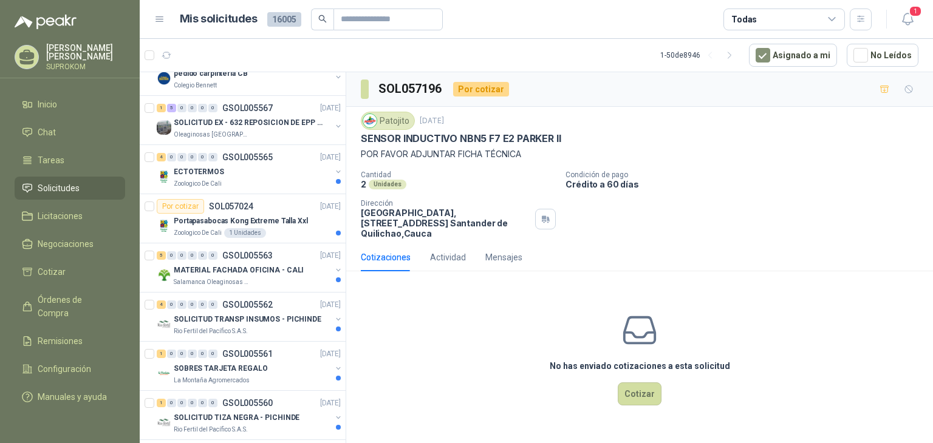
scroll to position [1457, 0]
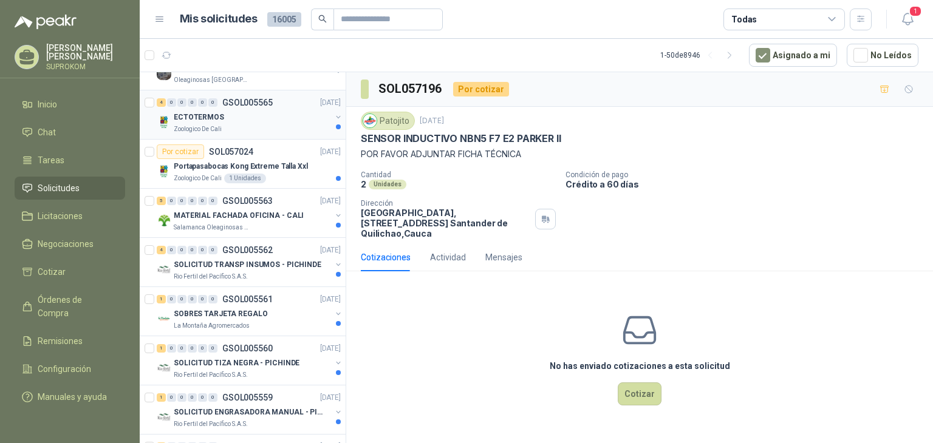
click at [265, 124] on div "Zoologico De Cali" at bounding box center [252, 129] width 157 height 10
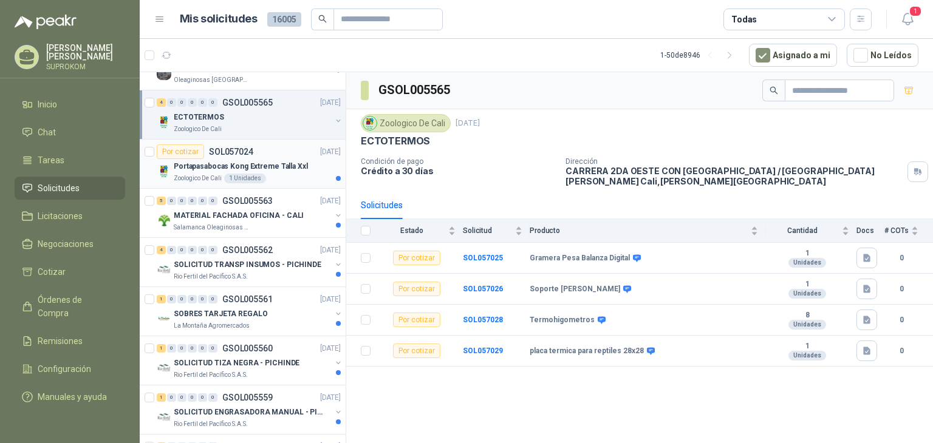
click at [277, 149] on div "Por cotizar SOL057024 [DATE]" at bounding box center [249, 152] width 184 height 15
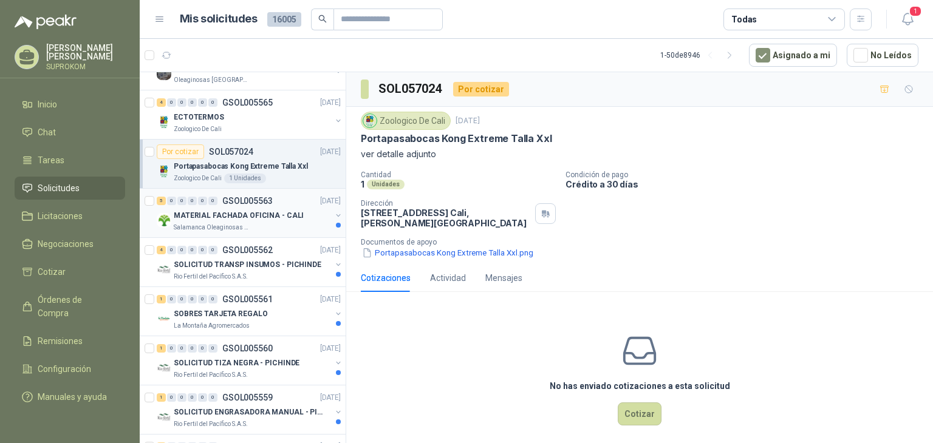
click at [276, 199] on div "5 0 0 0 0 0 GSOL005563 [DATE]" at bounding box center [250, 201] width 186 height 15
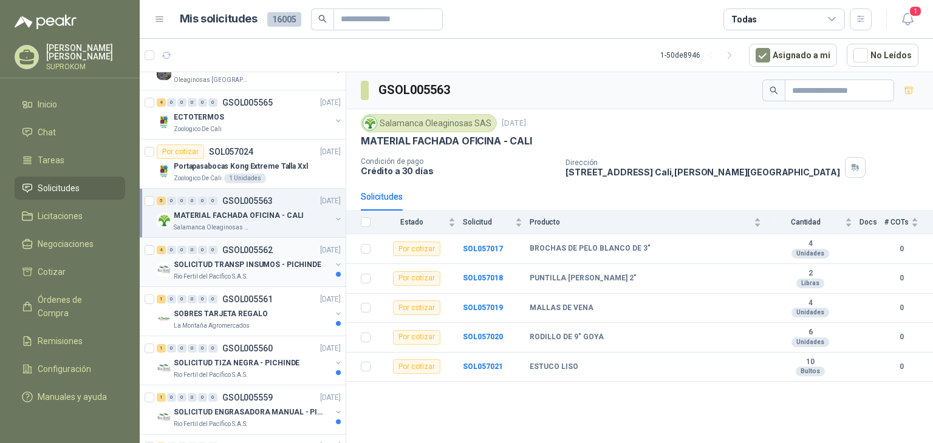
click at [293, 247] on div "4 0 0 0 0 0 GSOL005562 [DATE]" at bounding box center [250, 250] width 186 height 15
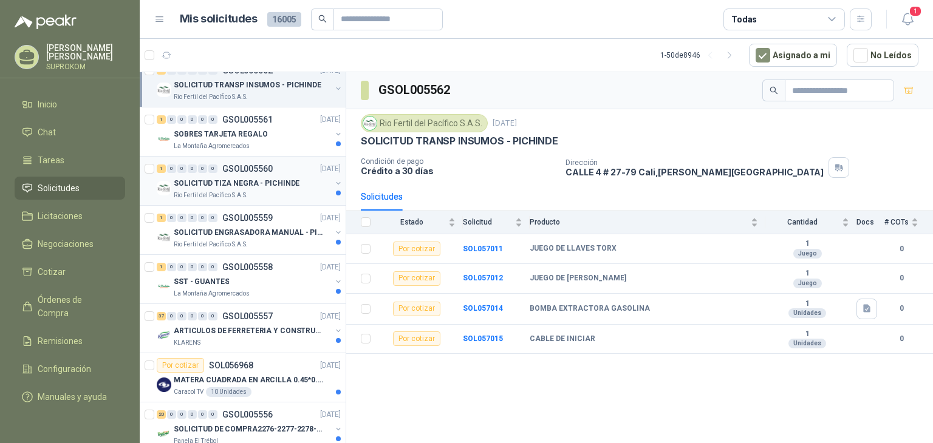
scroll to position [1639, 0]
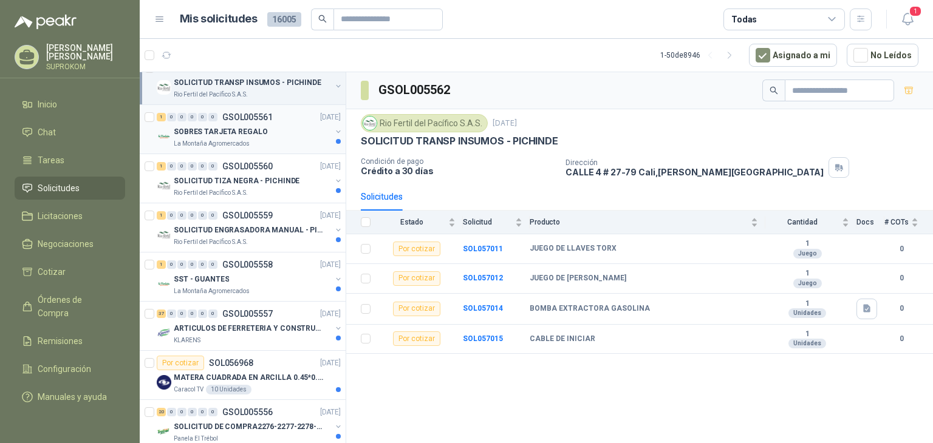
click at [265, 128] on div "SOBRES TARJETA REGALO" at bounding box center [252, 131] width 157 height 15
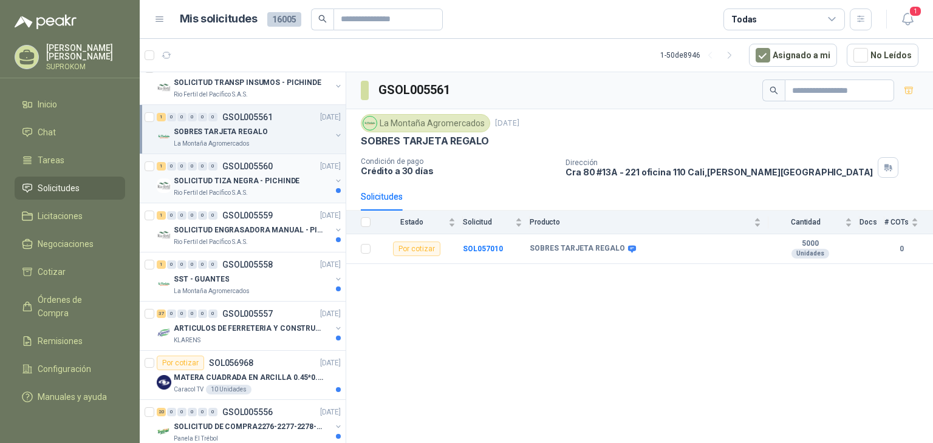
click at [283, 175] on p "SOLICITUD TIZA NEGRA - PICHINDE" at bounding box center [237, 181] width 126 height 12
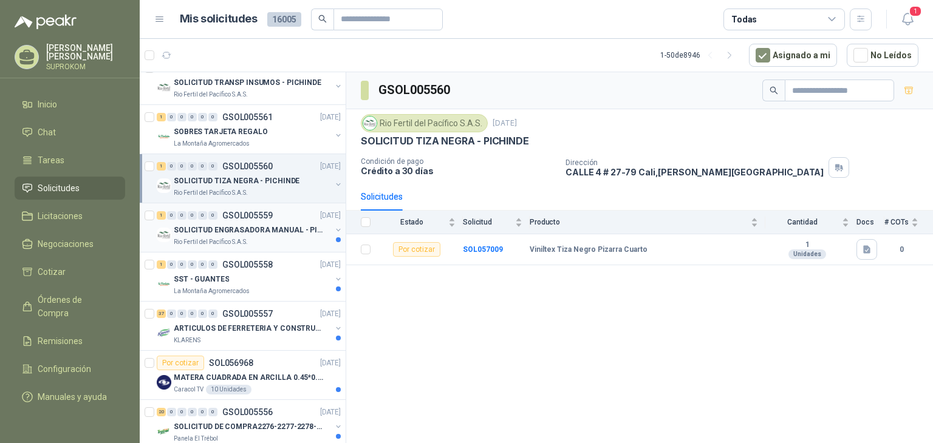
click at [282, 237] on div "Rio Fertil del Pacífico S.A.S." at bounding box center [252, 242] width 157 height 10
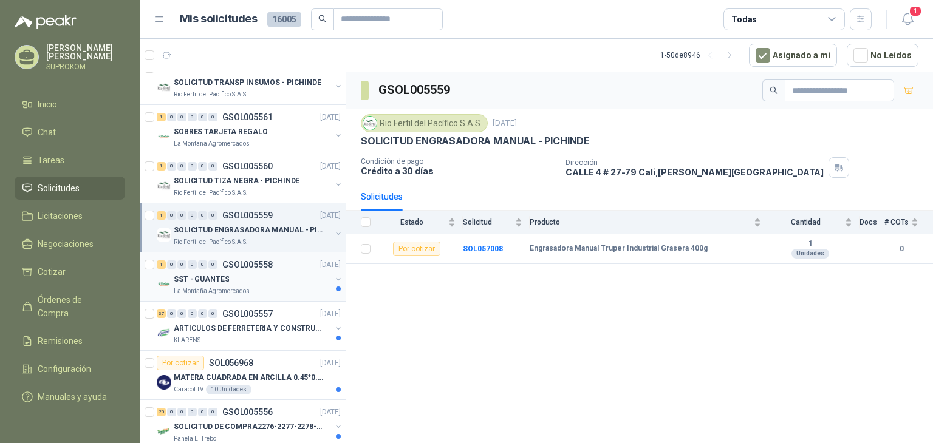
click at [285, 272] on div "SST - GUANTES" at bounding box center [252, 279] width 157 height 15
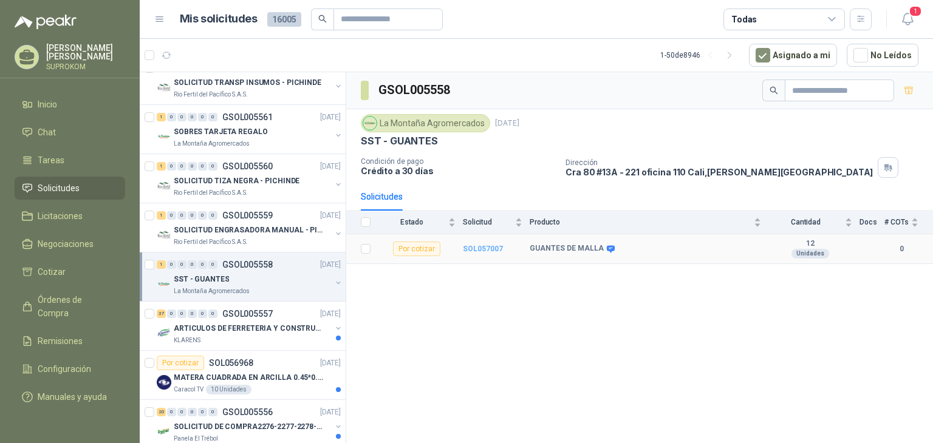
click at [483, 248] on b "SOL057007" at bounding box center [483, 249] width 40 height 9
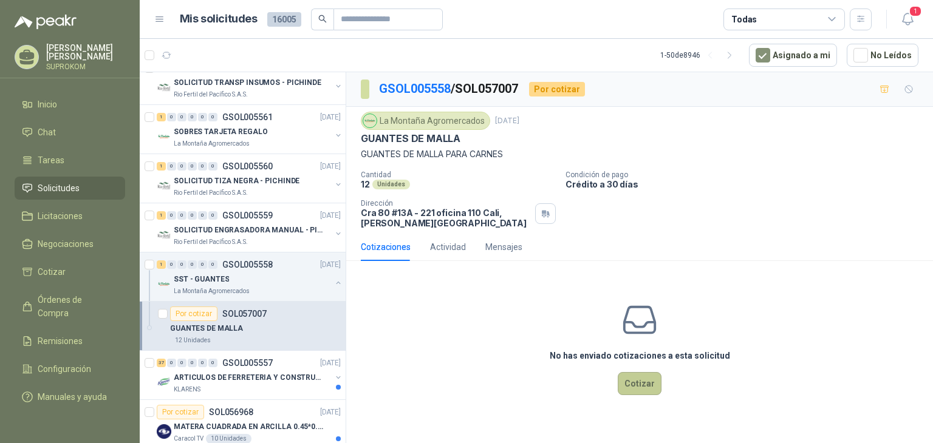
click at [641, 387] on button "Cotizar" at bounding box center [639, 383] width 44 height 23
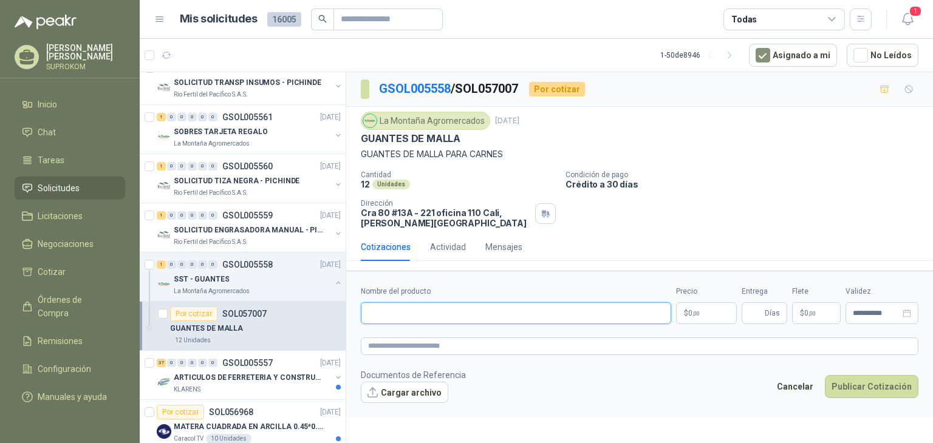
click at [409, 314] on input "Nombre del producto" at bounding box center [516, 313] width 310 height 22
paste input "**********"
type input "**********"
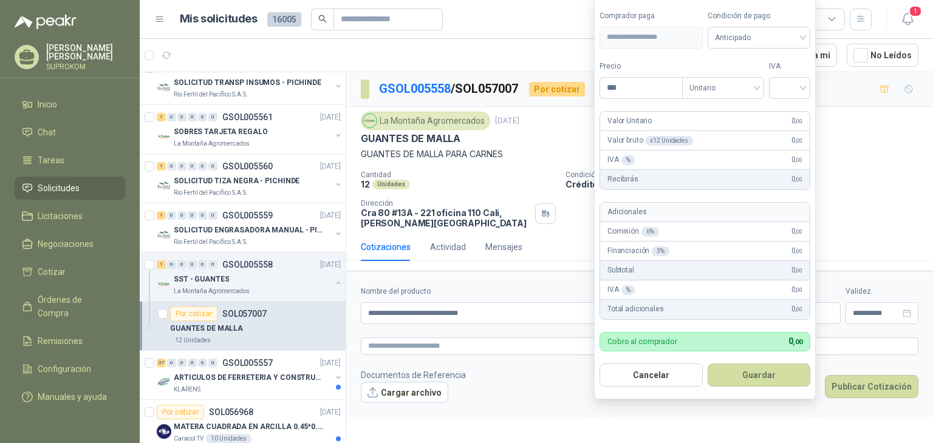
click at [687, 317] on body "[PERSON_NAME] SUPROKOM Inicio Chat Tareas Solicitudes Licitaciones Negociacione…" at bounding box center [466, 221] width 933 height 443
type input "*********"
click at [801, 90] on input "search" at bounding box center [789, 86] width 27 height 18
click at [800, 110] on div "19%" at bounding box center [792, 113] width 22 height 13
click at [733, 367] on button "Guardar" at bounding box center [761, 374] width 104 height 23
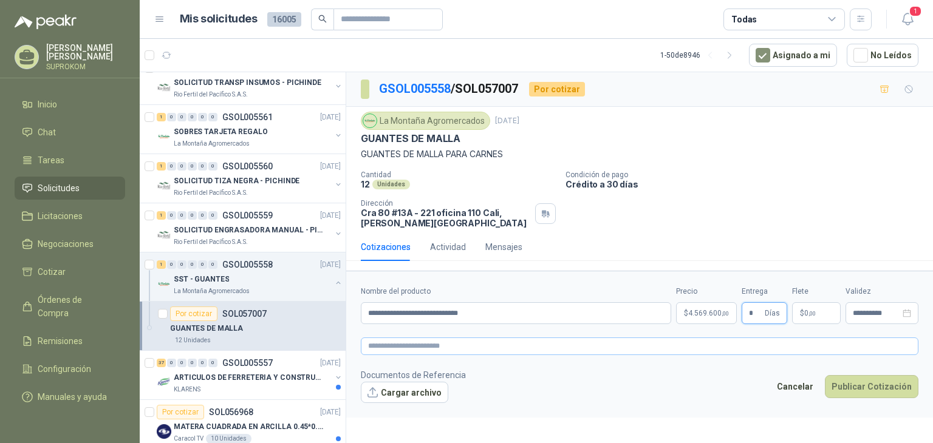
type input "*"
click at [520, 346] on textarea at bounding box center [639, 347] width 557 height 18
click at [862, 389] on button "Publicar Cotización" at bounding box center [872, 386] width 94 height 23
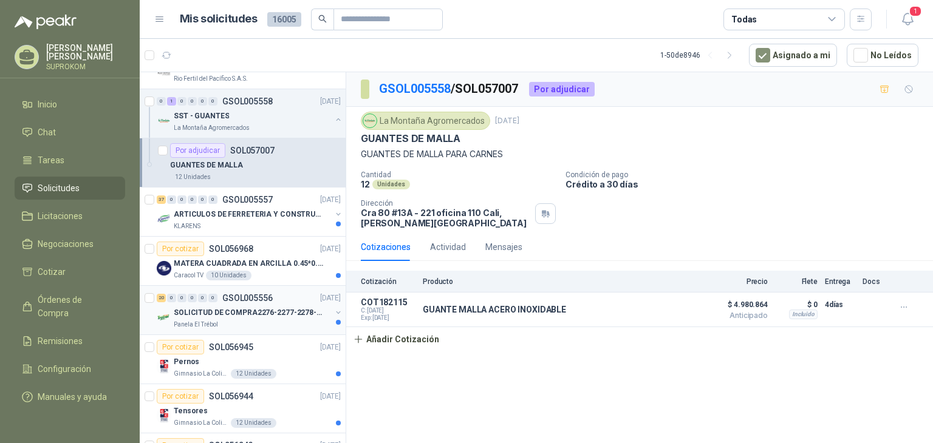
scroll to position [1821, 0]
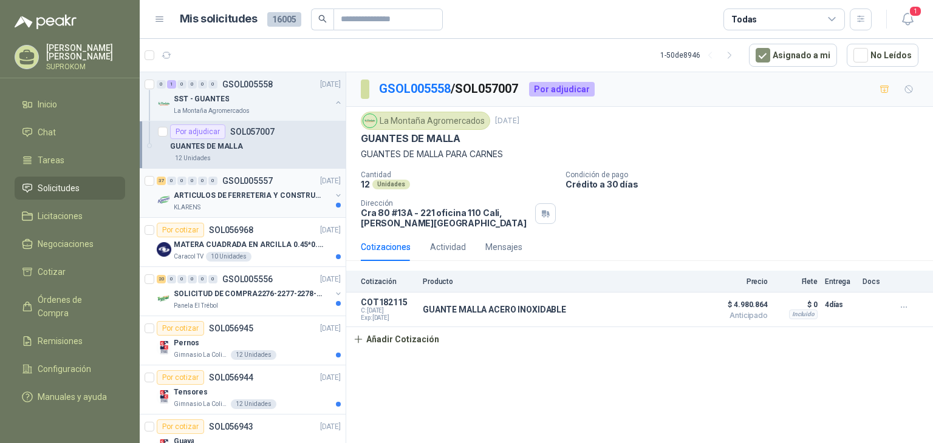
click at [291, 205] on div "KLARENS" at bounding box center [252, 208] width 157 height 10
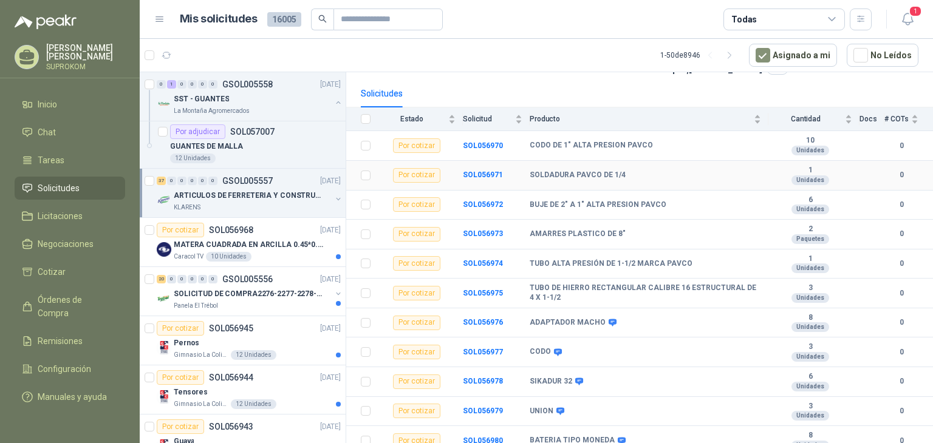
scroll to position [121, 0]
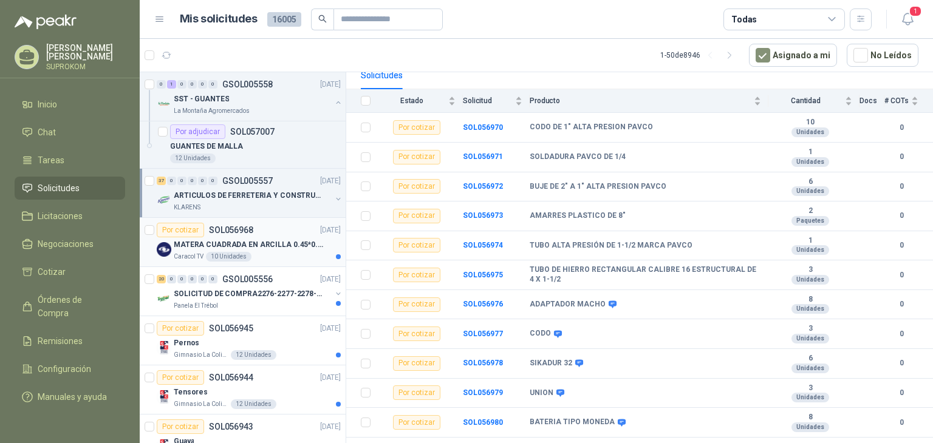
click at [267, 239] on p "MATERA CUADRADA EN ARCILLA 0.45*0.45*0.40" at bounding box center [249, 245] width 151 height 12
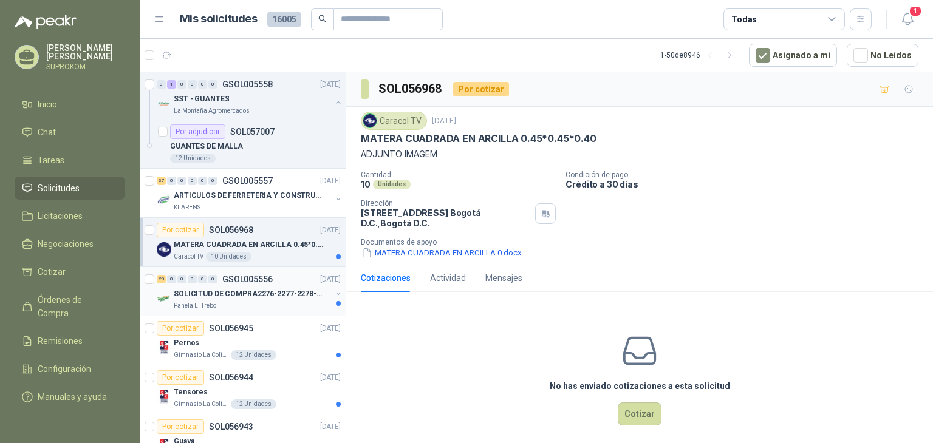
click at [274, 301] on div "Panela El Trébol" at bounding box center [252, 306] width 157 height 10
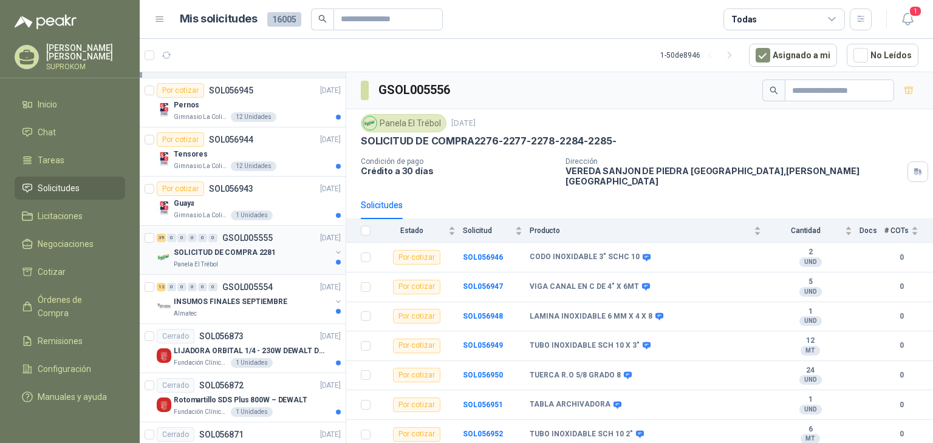
scroll to position [2064, 0]
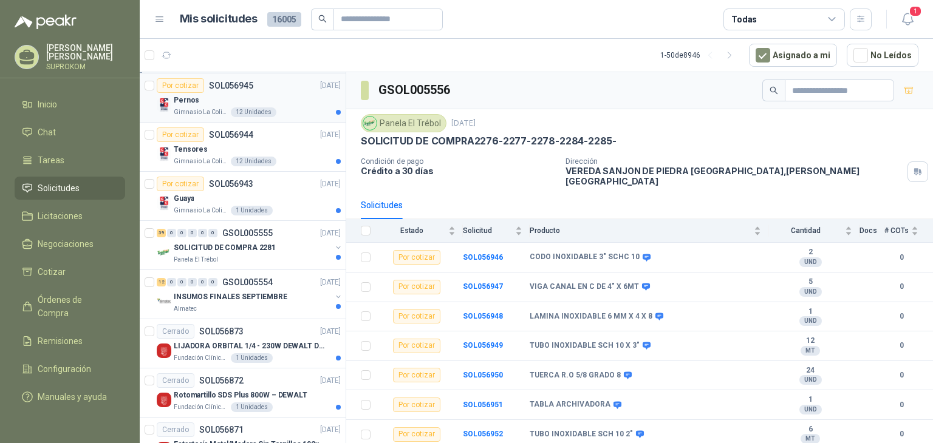
click at [289, 100] on div "Pernos" at bounding box center [257, 100] width 167 height 15
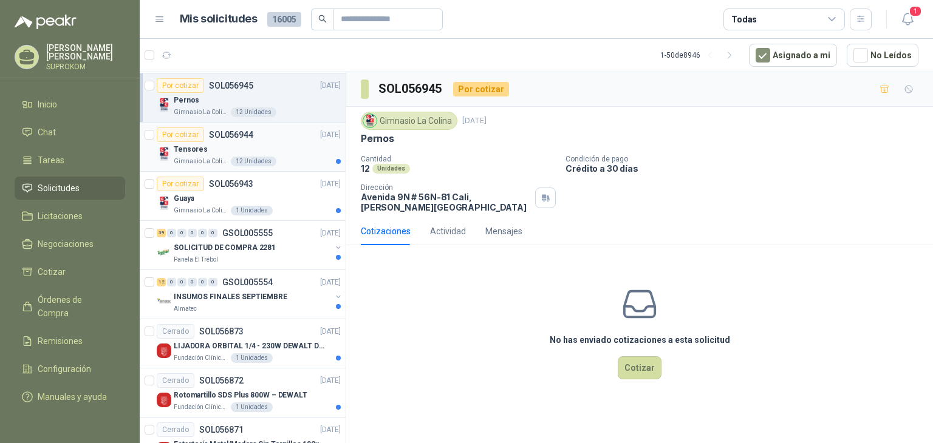
click at [287, 142] on div "Tensores" at bounding box center [257, 149] width 167 height 15
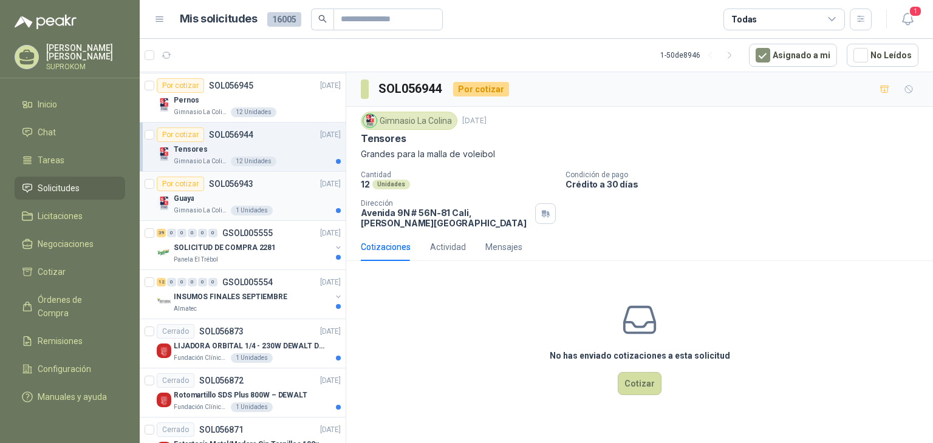
click at [285, 182] on div "Por cotizar SOL056943 [DATE]" at bounding box center [249, 184] width 184 height 15
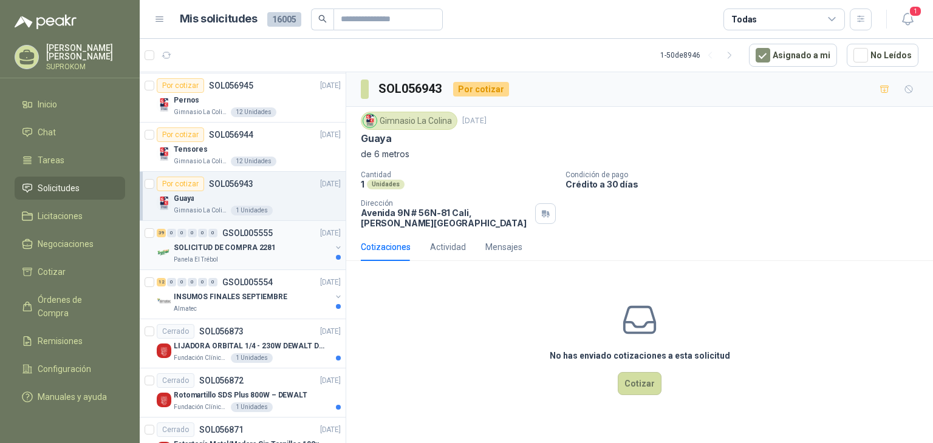
click at [283, 240] on div "SOLICITUD DE COMPRA 2281" at bounding box center [252, 247] width 157 height 15
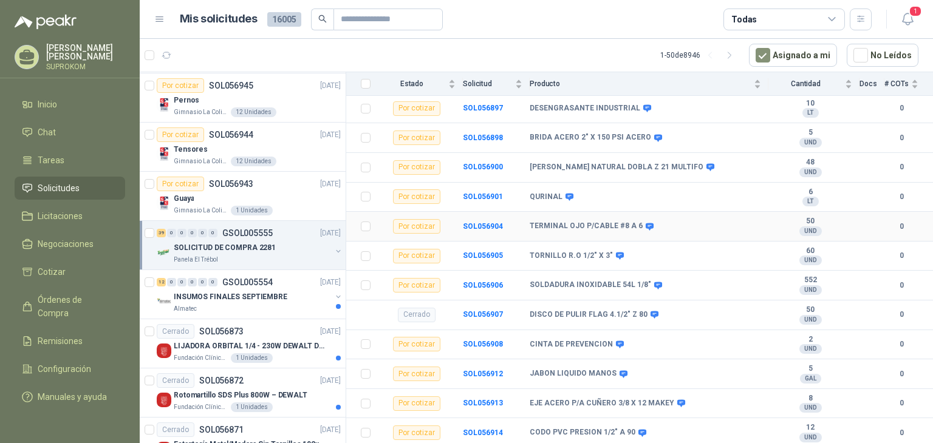
scroll to position [364, 0]
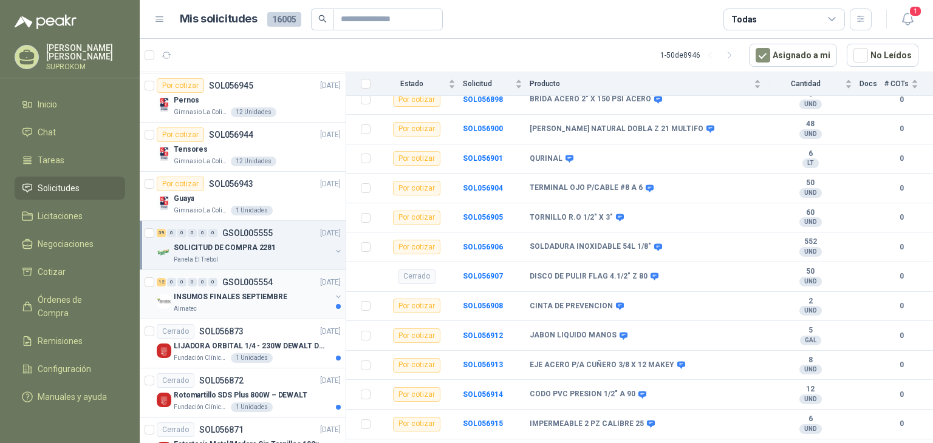
click at [274, 292] on p "INSUMOS FINALES SEPTIEMBRE" at bounding box center [231, 297] width 114 height 12
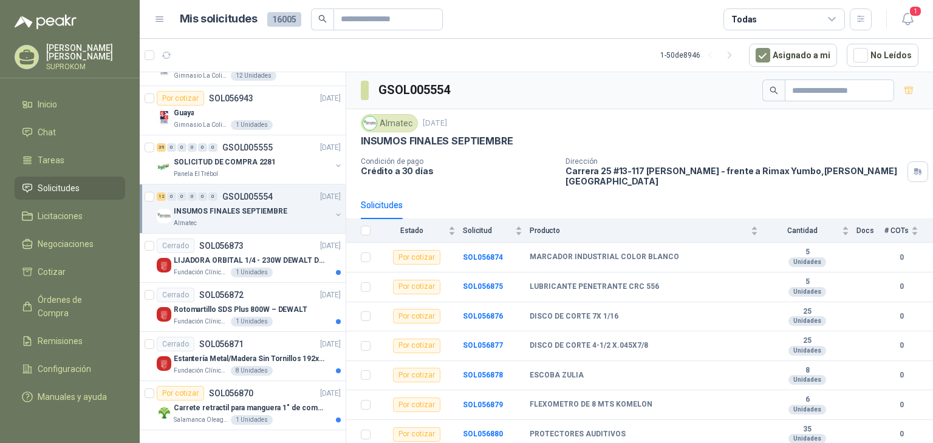
scroll to position [2154, 0]
click at [274, 268] on div "Fundación Clínica Shaio 1 Unidades" at bounding box center [257, 273] width 167 height 10
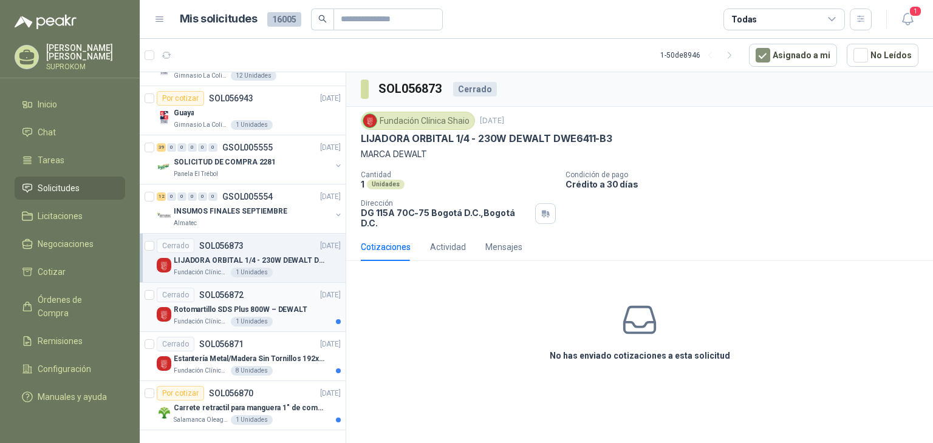
click at [280, 304] on p "Rotomartillo SDS Plus 800W – DEWALT" at bounding box center [241, 310] width 134 height 12
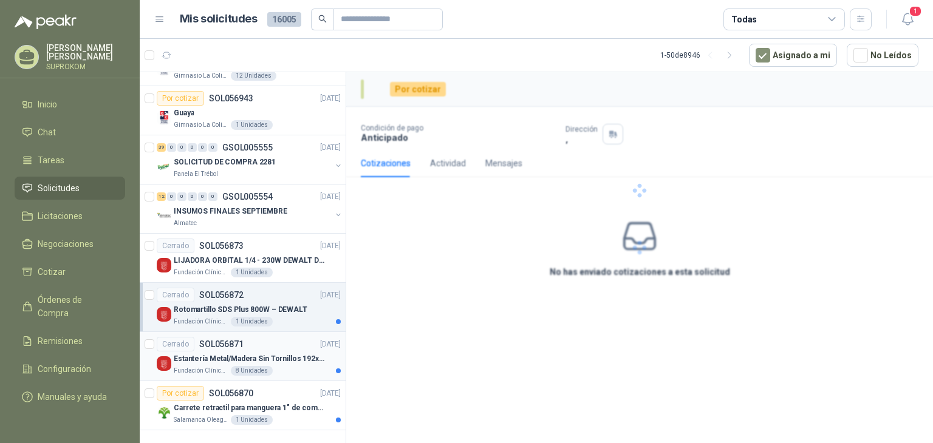
click at [283, 352] on div "Estantería Metal/Madera Sin Tornillos 192x100x50 cm 5 Niveles Gris" at bounding box center [257, 359] width 167 height 15
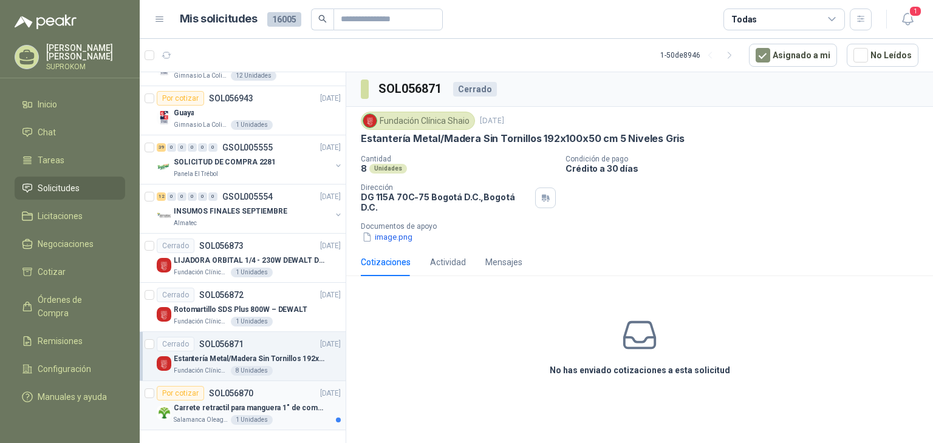
click at [289, 403] on p "Carrete retractil para manguera 1" de combustible" at bounding box center [249, 409] width 151 height 12
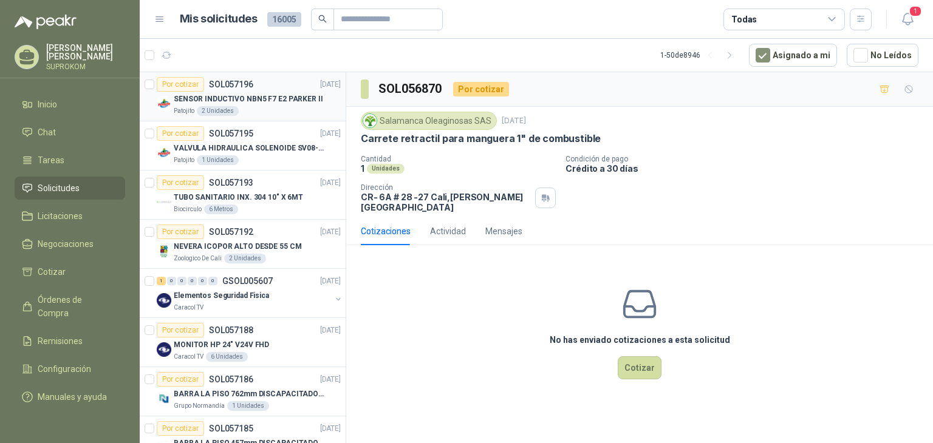
click at [291, 97] on p "SENSOR INDUCTIVO NBN5 F7 E2 PARKER II" at bounding box center [248, 100] width 149 height 12
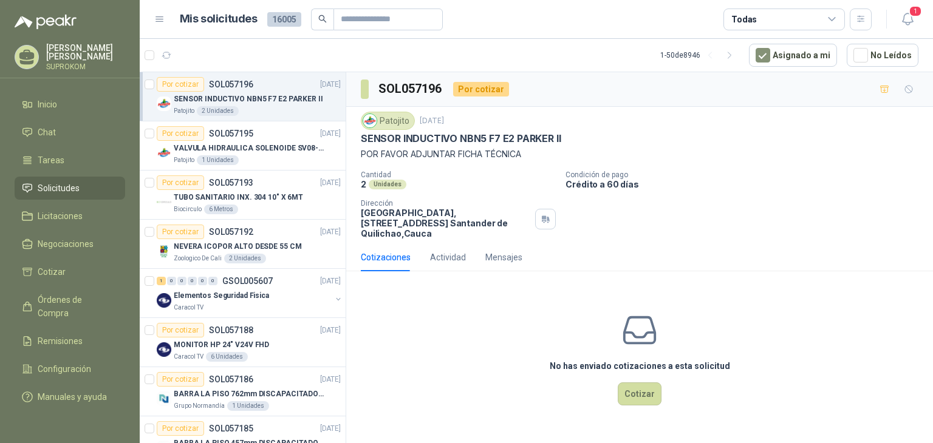
click at [61, 50] on p "[PERSON_NAME]" at bounding box center [85, 52] width 79 height 17
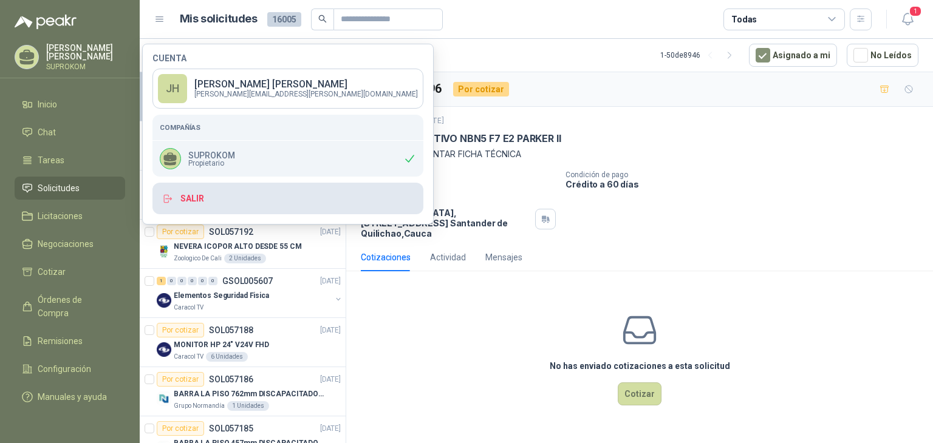
click at [200, 198] on button "Salir" at bounding box center [287, 199] width 271 height 32
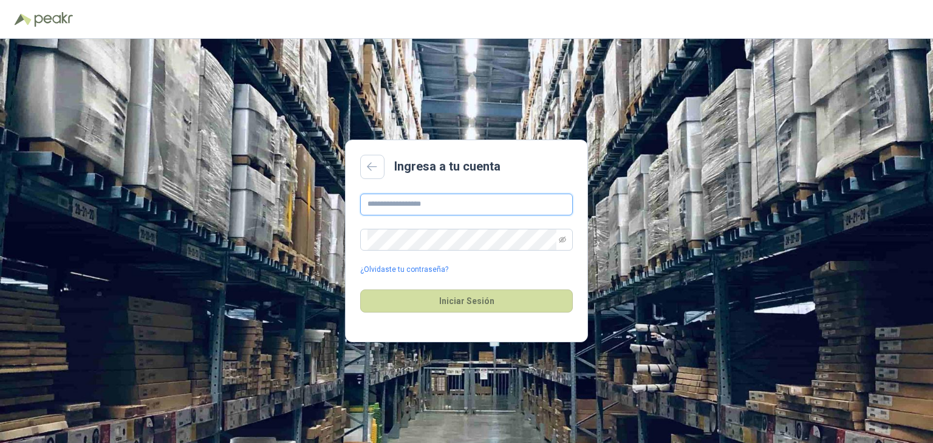
type input "**********"
